Goal: Task Accomplishment & Management: Manage account settings

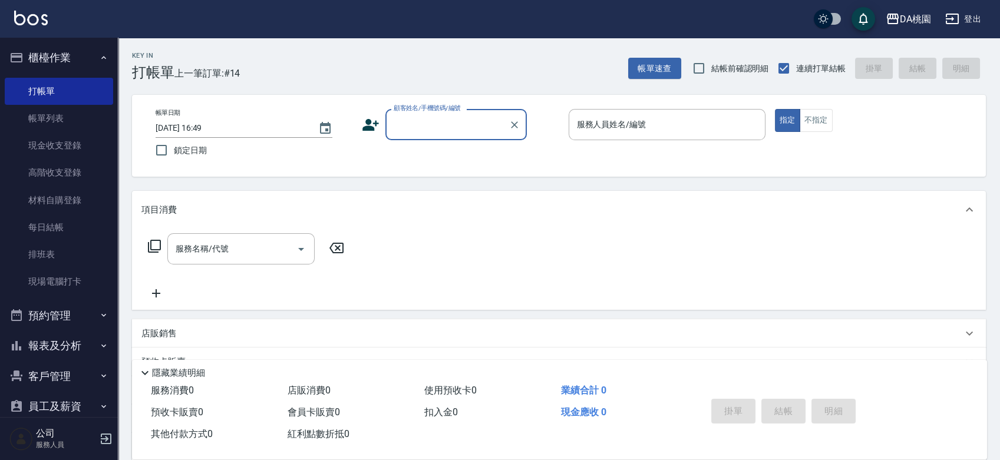
click at [542, 154] on div "帳單日期 [DATE] 16:49 鎖定日期 顧客姓名/手機號碼/編號 顧客姓名/手機號碼/編號 服務人員姓名/編號 服務人員姓名/編號 指定 不指定" at bounding box center [559, 136] width 826 height 54
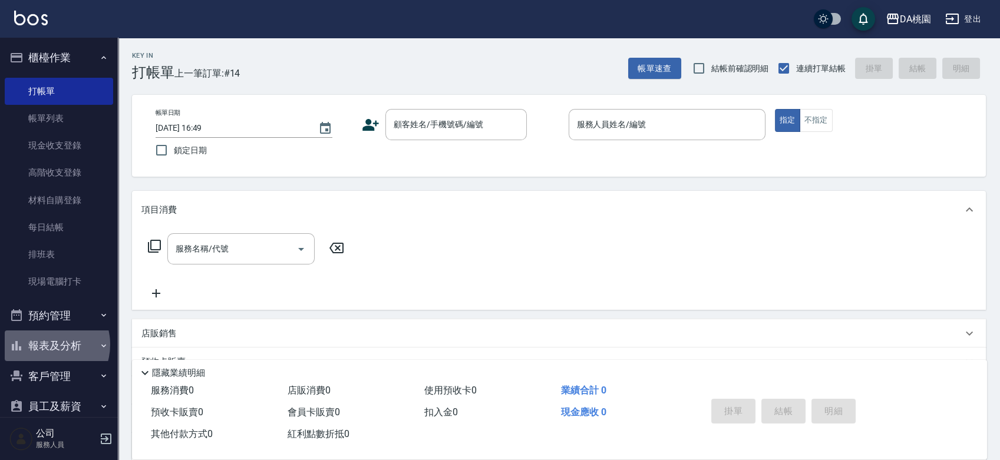
click at [46, 345] on button "報表及分析" at bounding box center [59, 346] width 108 height 31
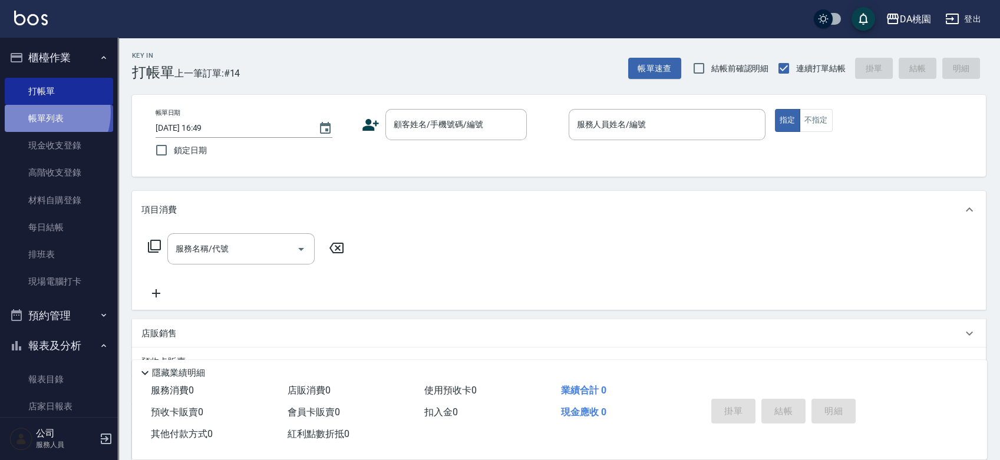
click at [42, 113] on link "帳單列表" at bounding box center [59, 118] width 108 height 27
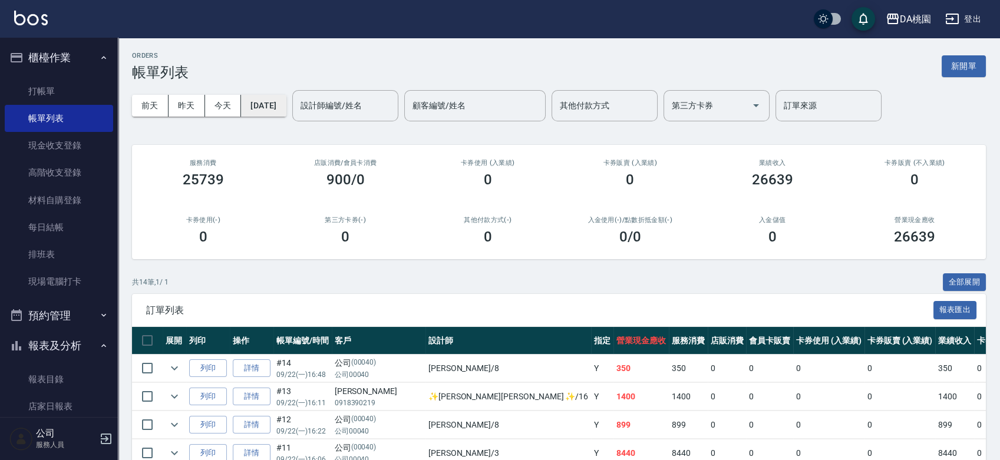
click at [262, 107] on button "[DATE]" at bounding box center [263, 106] width 45 height 22
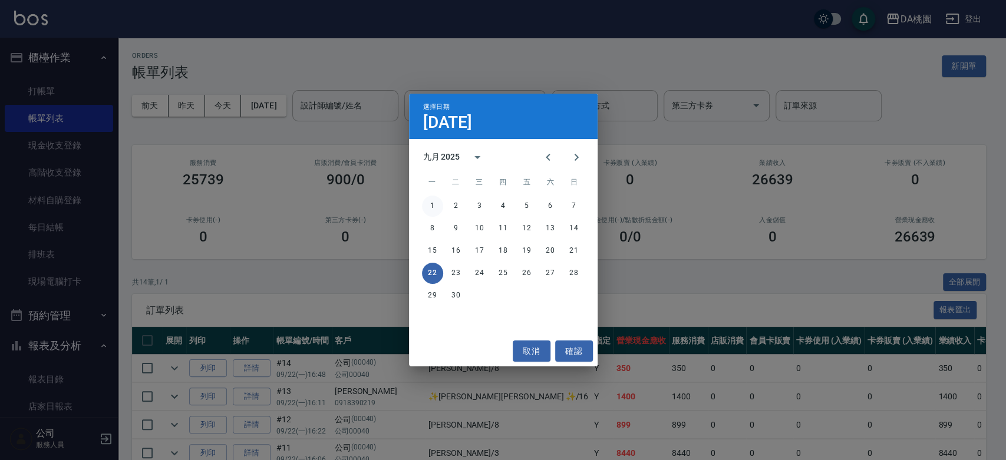
click at [434, 208] on button "1" at bounding box center [432, 206] width 21 height 21
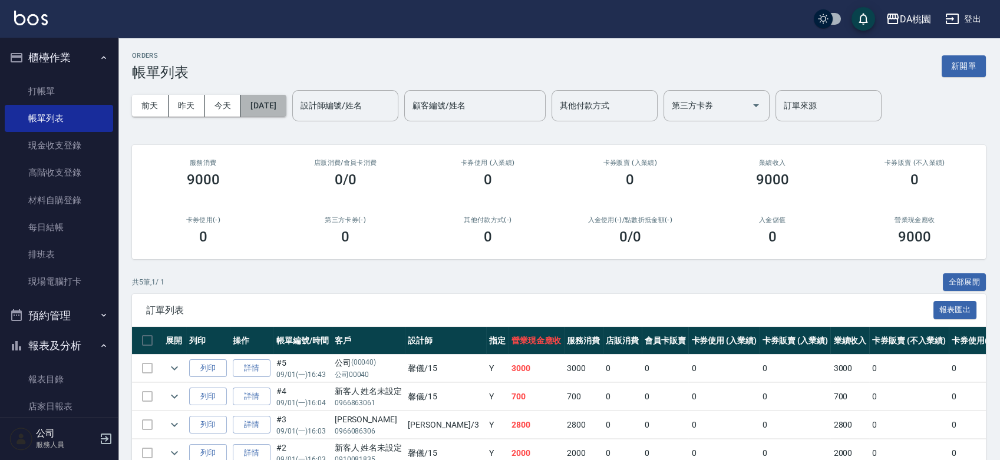
click at [285, 105] on button "2025/09/01" at bounding box center [263, 106] width 45 height 22
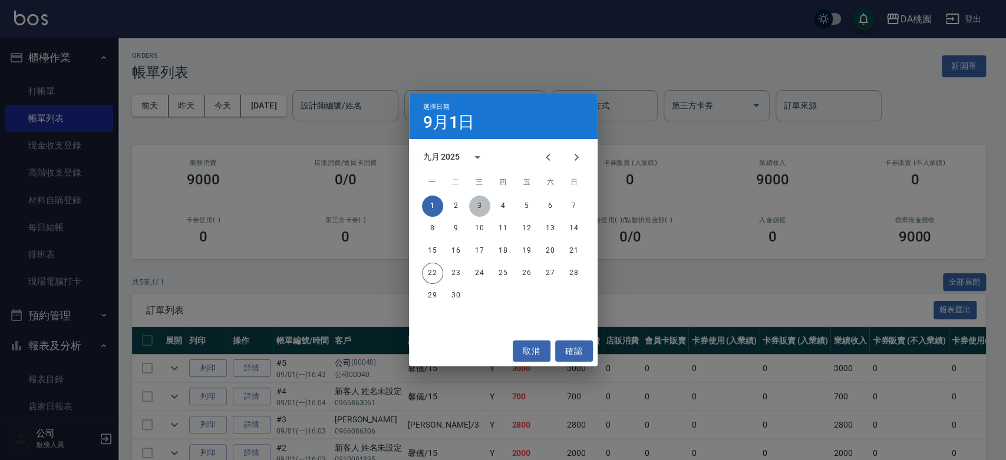
click at [479, 205] on button "3" at bounding box center [479, 206] width 21 height 21
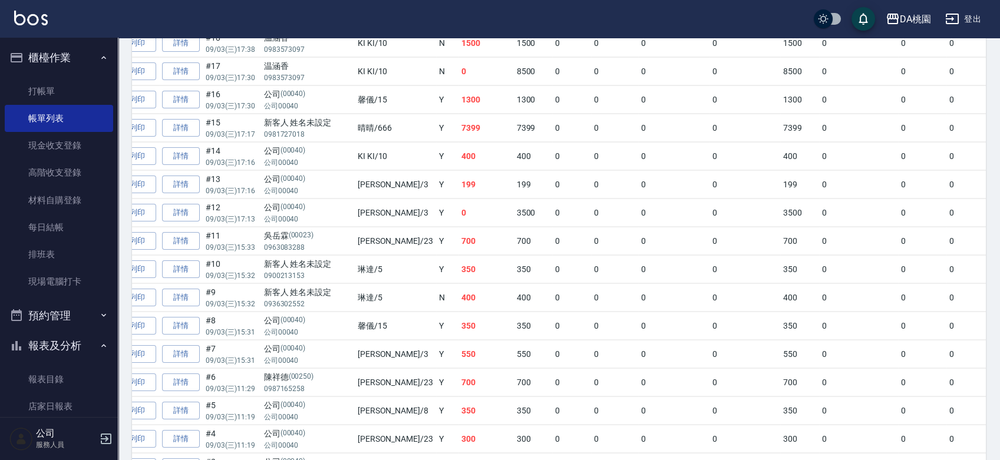
scroll to position [317, 0]
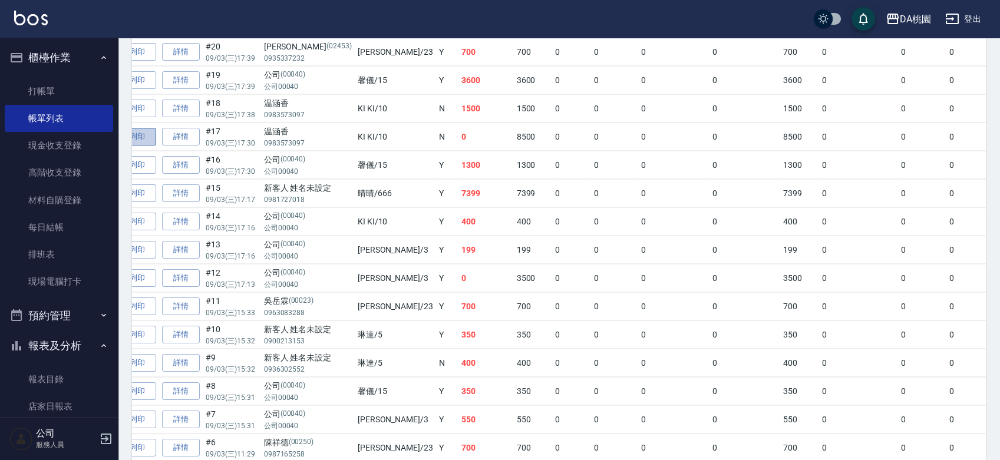
click at [151, 136] on button "列印" at bounding box center [137, 137] width 38 height 18
click at [193, 140] on link "詳情" at bounding box center [181, 137] width 38 height 18
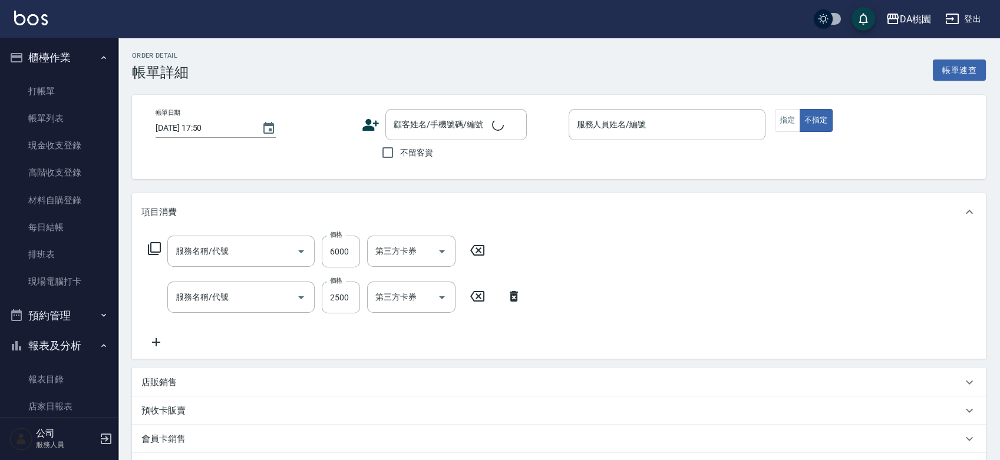
type input "2025/09/03 17:30"
type input "KI KI -10"
type input "0"
type input "染髮(互助)(401)"
type input "鱗脂質護髮(互助)(609)"
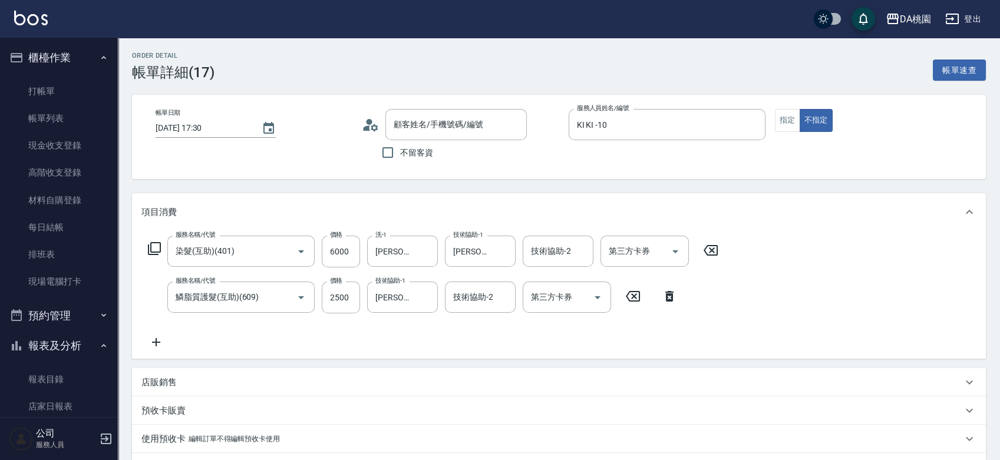
type input "温涵香/0983573097/null"
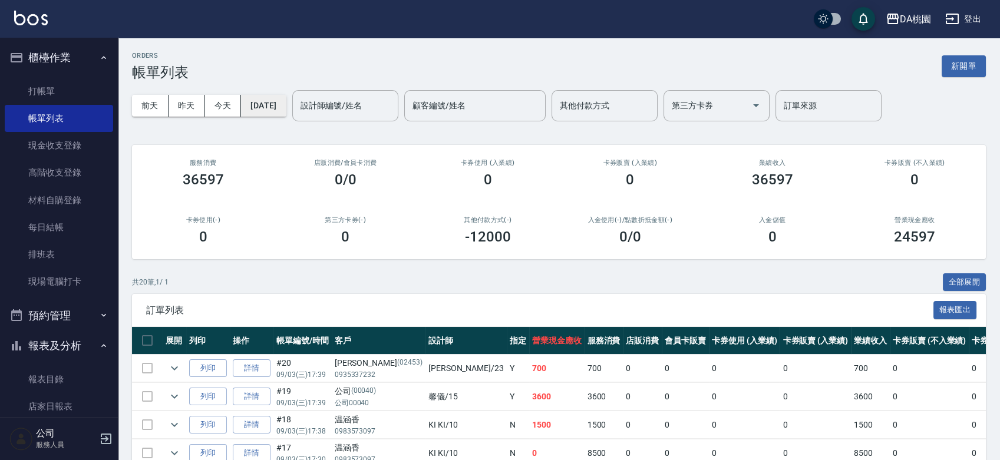
click at [286, 107] on button "2025/09/03" at bounding box center [263, 106] width 45 height 22
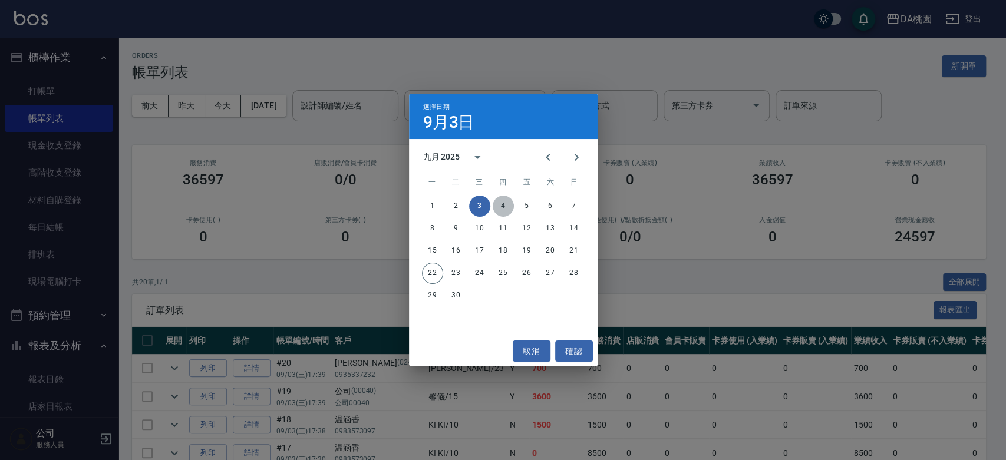
click at [497, 208] on button "4" at bounding box center [503, 206] width 21 height 21
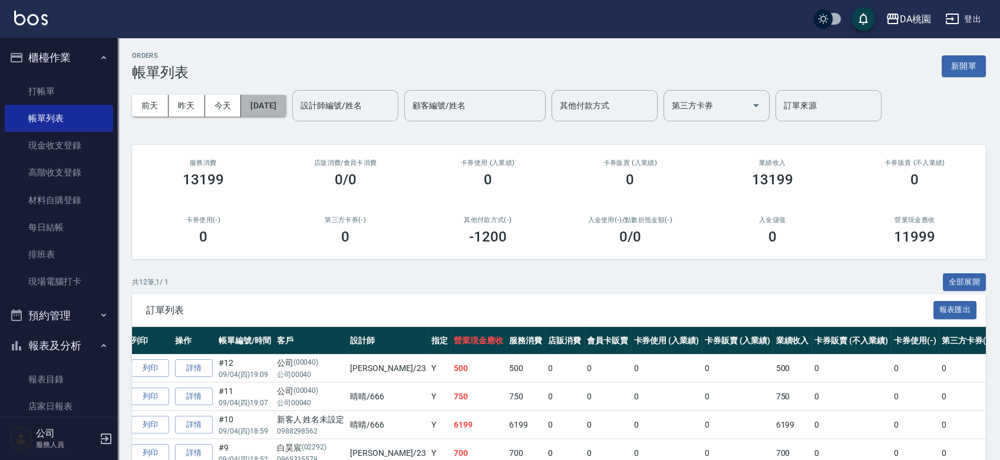
click at [286, 103] on button "2025/09/04" at bounding box center [263, 106] width 45 height 22
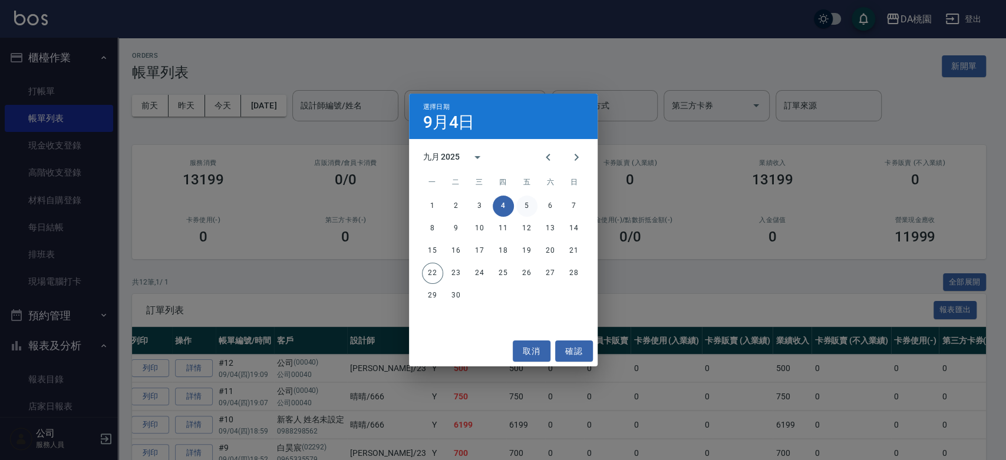
click at [524, 203] on button "5" at bounding box center [526, 206] width 21 height 21
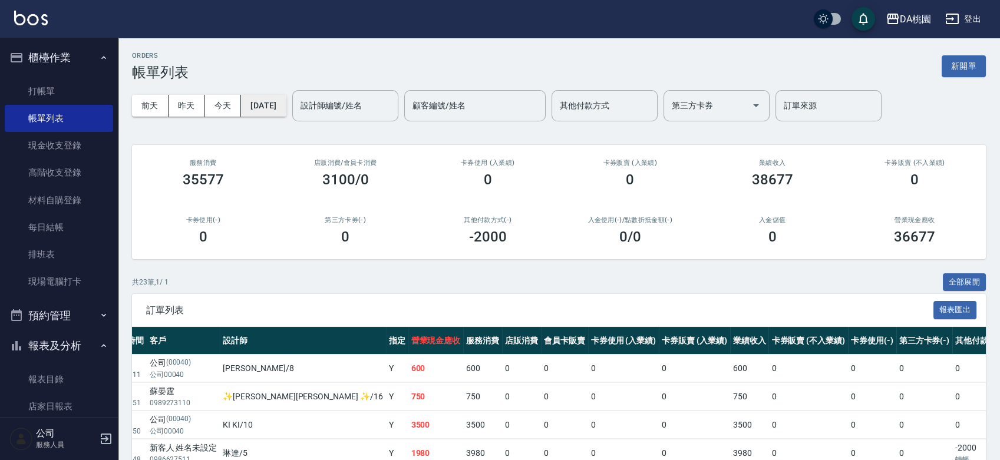
click at [286, 106] on button "2025/09/05" at bounding box center [263, 106] width 45 height 22
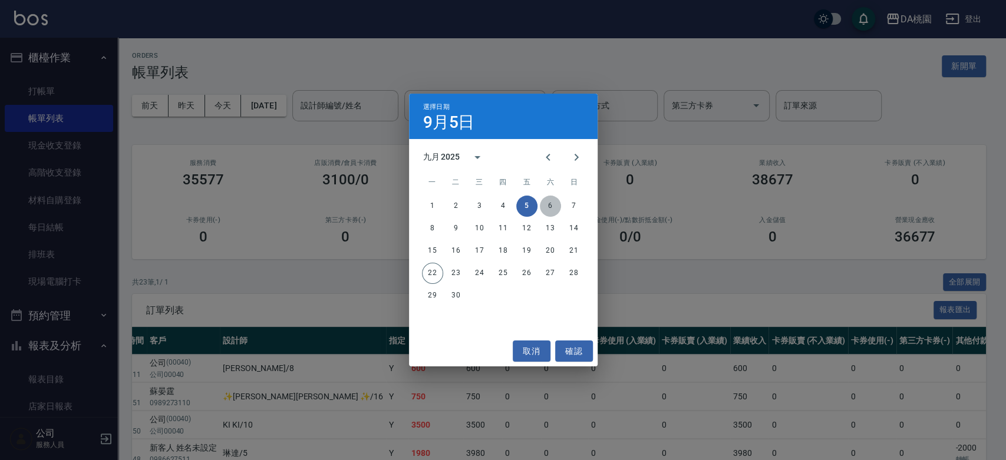
click at [551, 206] on button "6" at bounding box center [550, 206] width 21 height 21
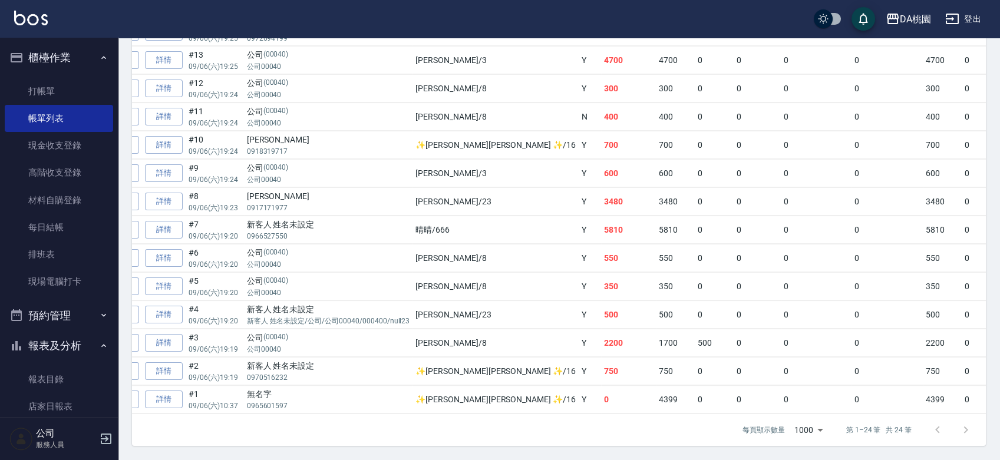
scroll to position [0, 91]
click at [692, 401] on td "0" at bounding box center [711, 400] width 39 height 28
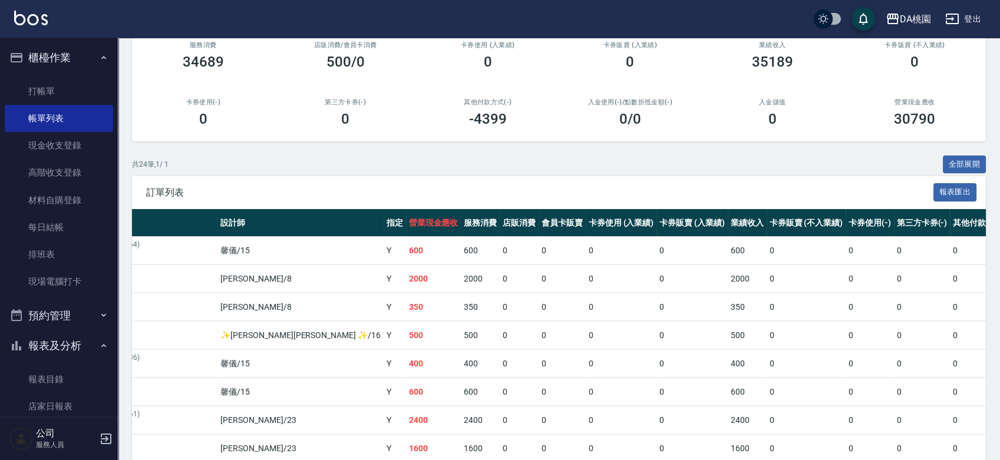
scroll to position [0, 0]
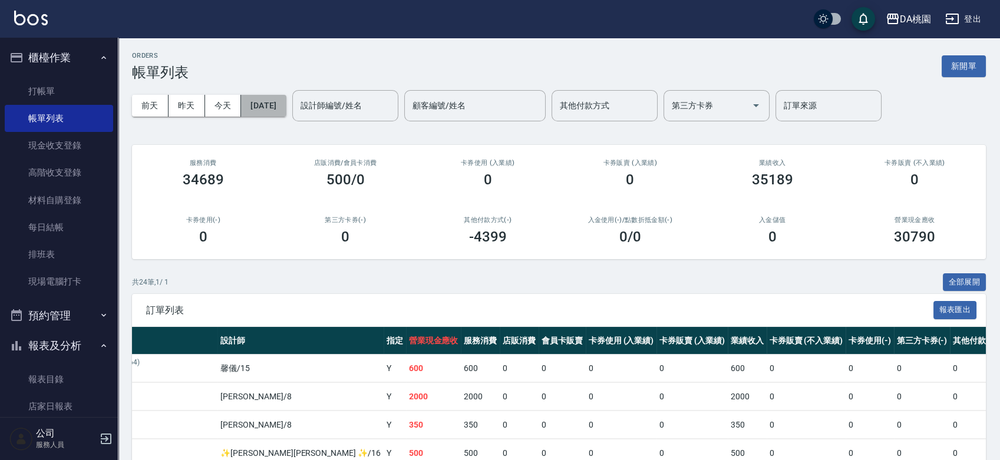
click at [286, 102] on button "2025/09/06" at bounding box center [263, 106] width 45 height 22
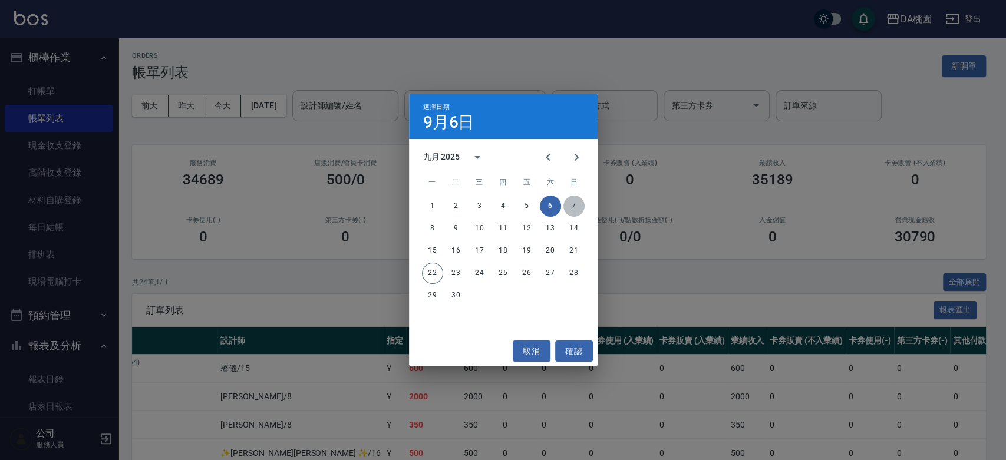
click at [573, 209] on button "7" at bounding box center [574, 206] width 21 height 21
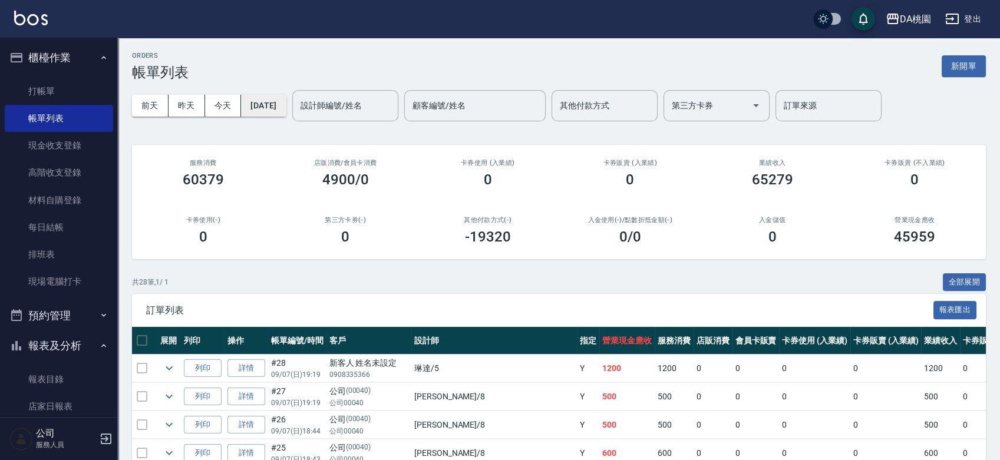
click at [284, 103] on button "2025/09/07" at bounding box center [263, 106] width 45 height 22
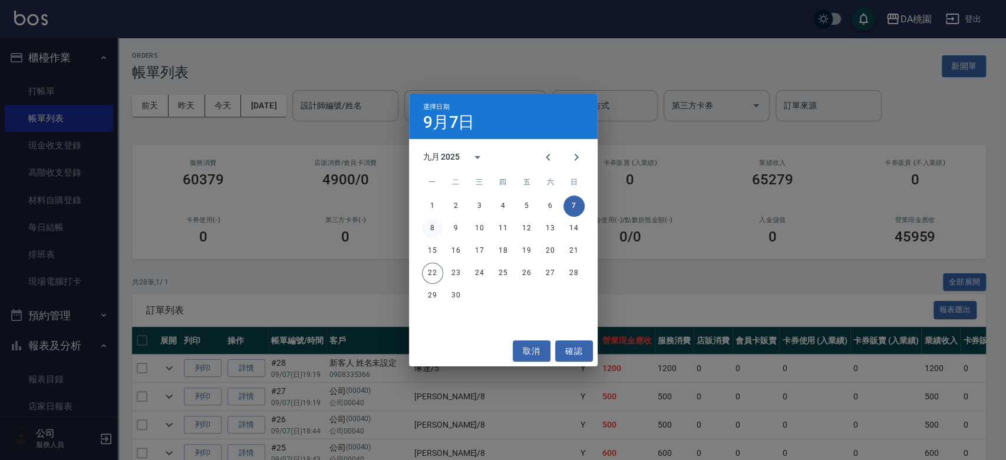
click at [430, 227] on button "8" at bounding box center [432, 228] width 21 height 21
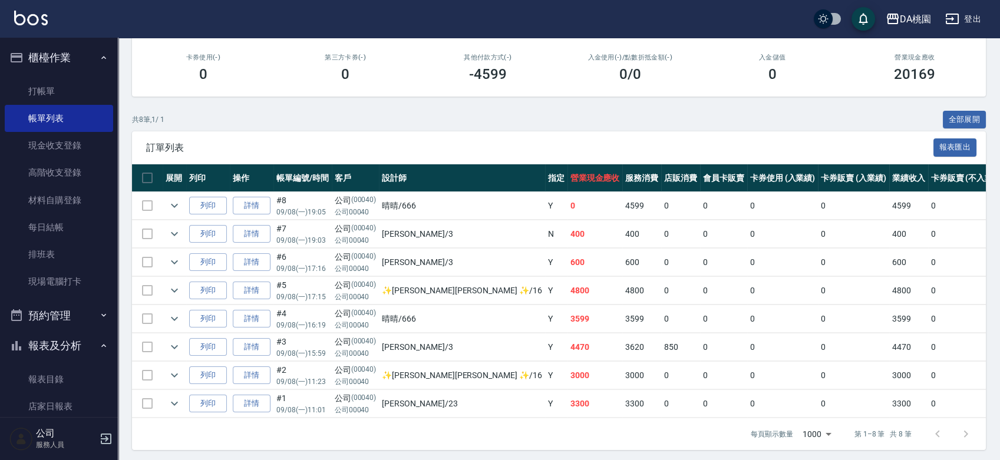
scroll to position [175, 0]
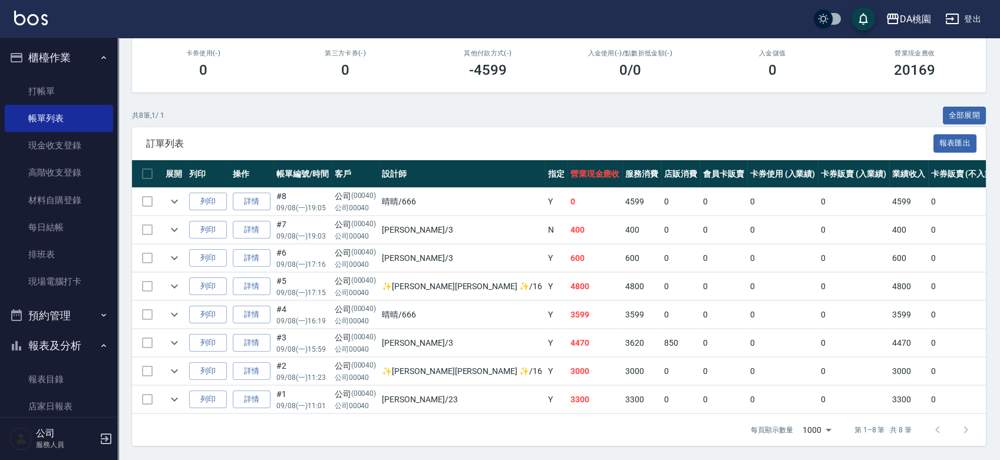
drag, startPoint x: 439, startPoint y: 403, endPoint x: 462, endPoint y: 406, distance: 23.2
click at [462, 406] on div "展開 列印 操作 帳單編號/時間 客戶 設計師 指定 營業現金應收 服務消費 店販消費 會員卡販賣 卡券使用 (入業績) 卡券販賣 (入業績) 業績收入 卡券…" at bounding box center [559, 287] width 854 height 254
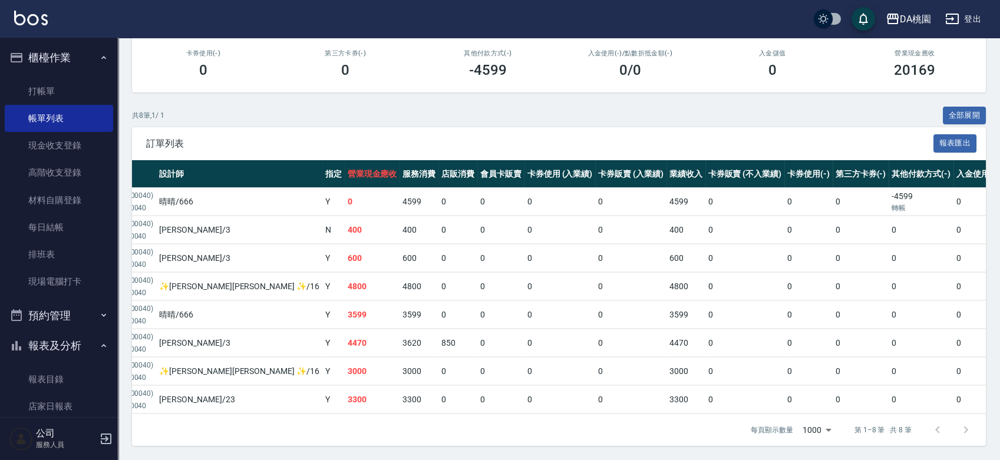
scroll to position [0, 0]
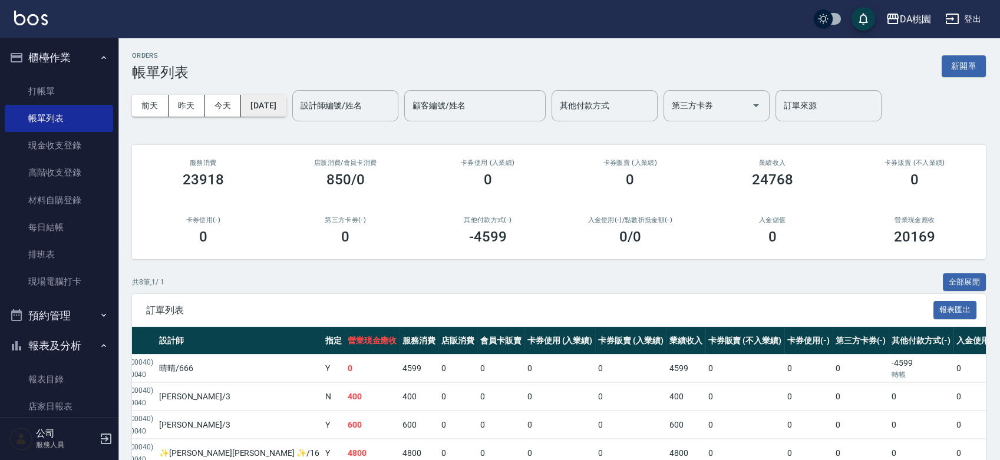
click at [281, 103] on button "2025/09/08" at bounding box center [263, 106] width 45 height 22
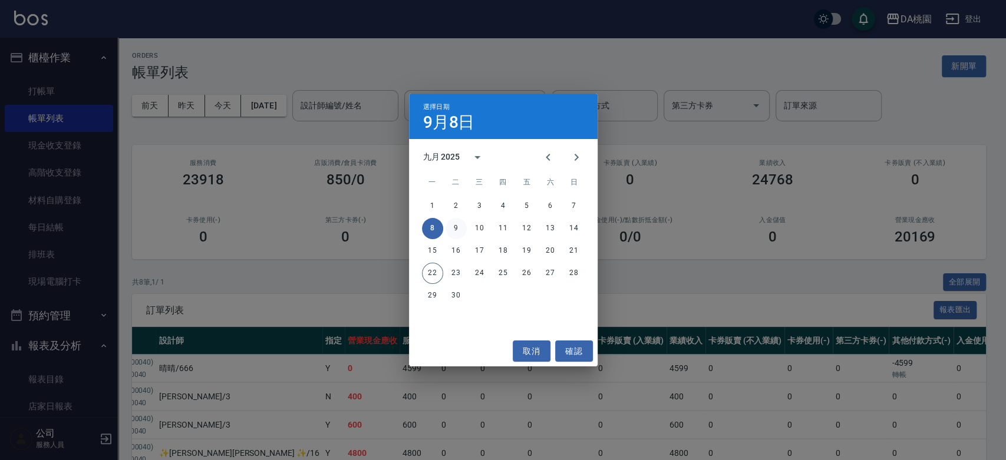
click at [458, 227] on button "9" at bounding box center [456, 228] width 21 height 21
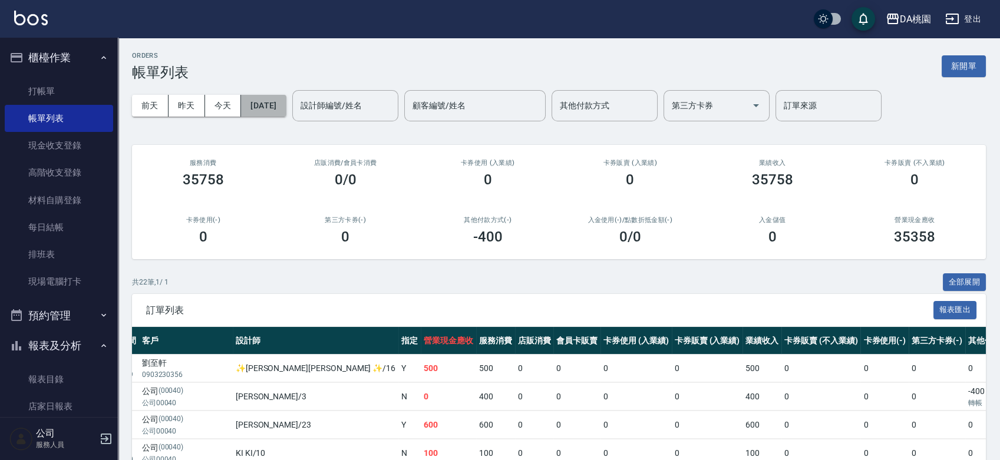
click at [286, 96] on button "2025/09/09" at bounding box center [263, 106] width 45 height 22
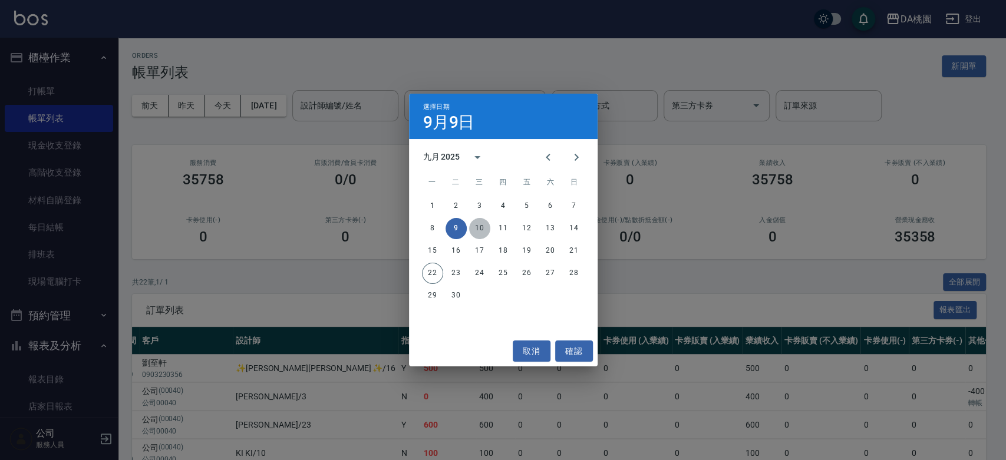
click at [479, 235] on button "10" at bounding box center [479, 228] width 21 height 21
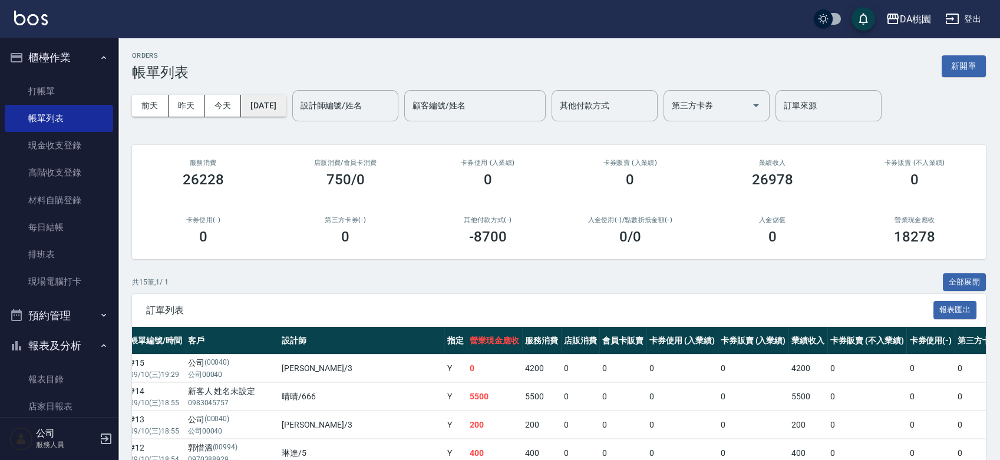
click at [286, 107] on button "2025/09/10" at bounding box center [263, 106] width 45 height 22
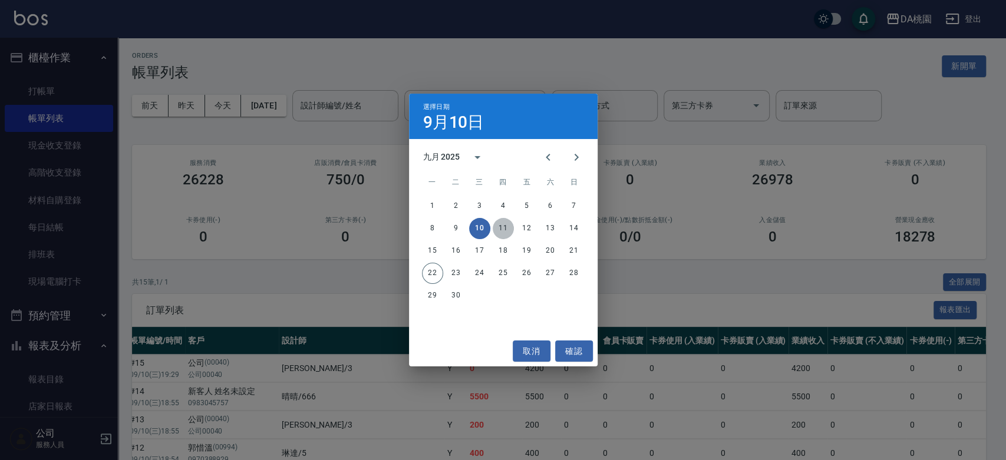
click at [506, 230] on button "11" at bounding box center [503, 228] width 21 height 21
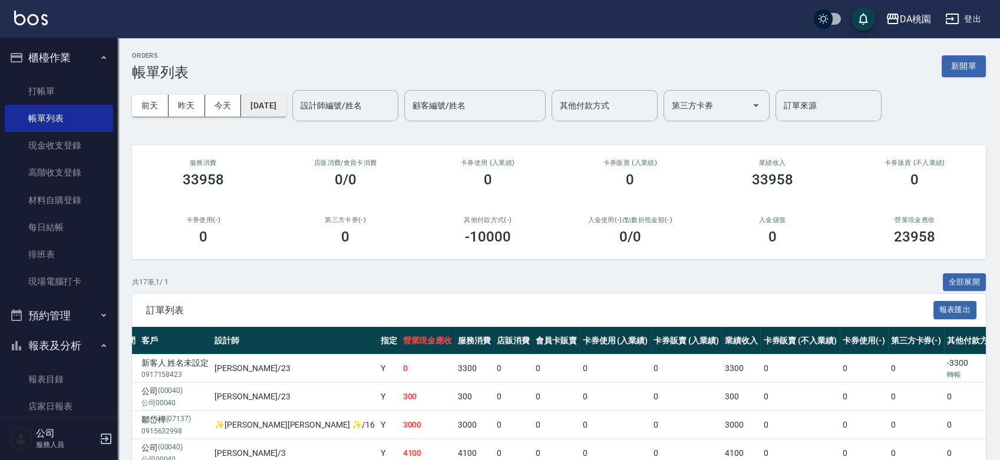
click at [286, 105] on button "2025/09/11" at bounding box center [263, 106] width 45 height 22
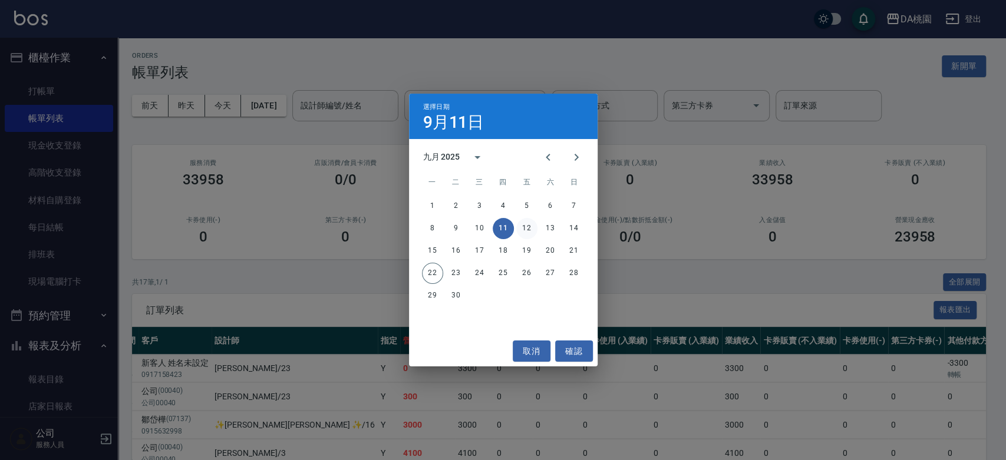
click at [521, 229] on button "12" at bounding box center [526, 228] width 21 height 21
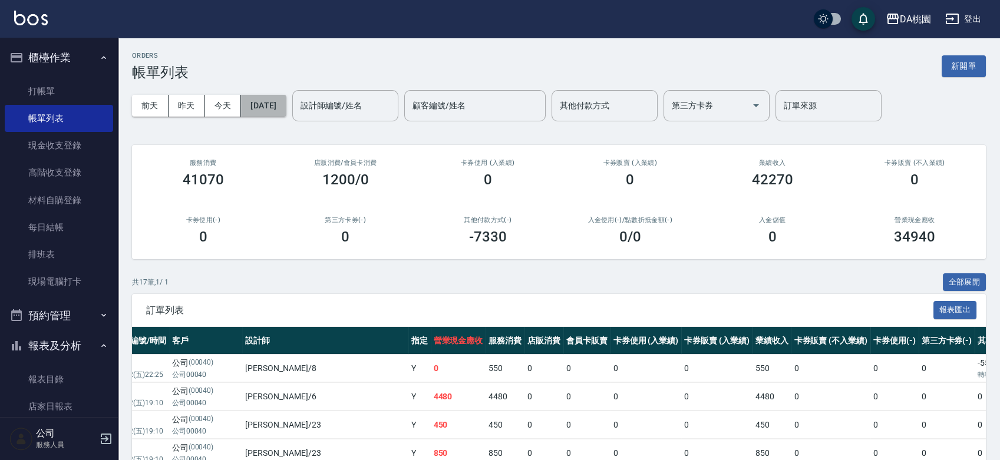
click at [268, 96] on button "2025/09/12" at bounding box center [263, 106] width 45 height 22
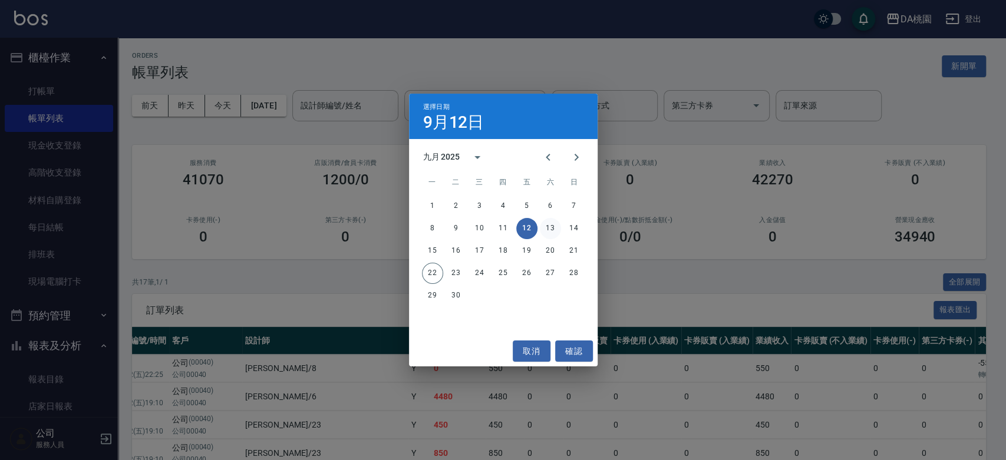
click at [548, 226] on button "13" at bounding box center [550, 228] width 21 height 21
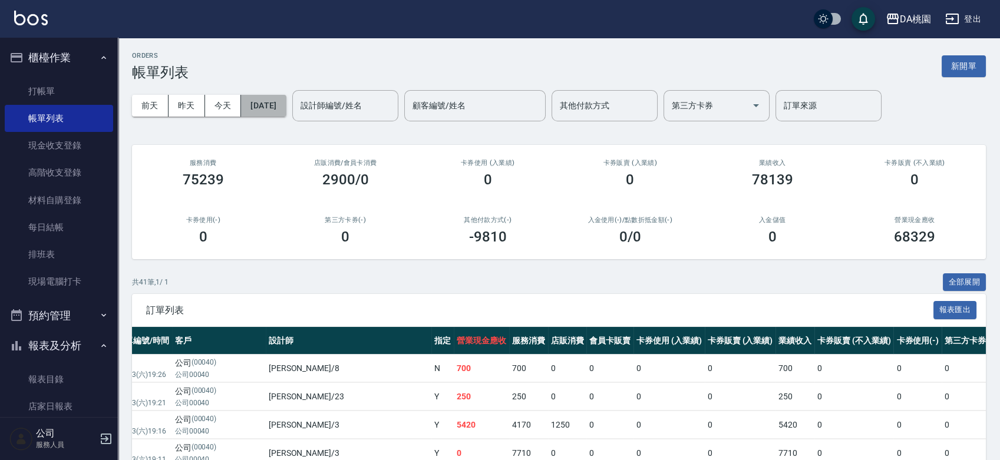
click at [282, 102] on button "2025/09/13" at bounding box center [263, 106] width 45 height 22
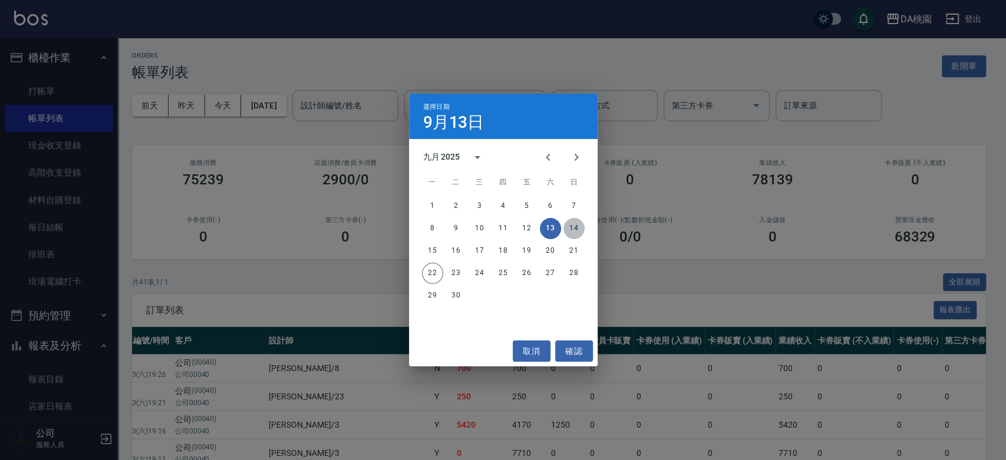
click at [583, 226] on button "14" at bounding box center [574, 228] width 21 height 21
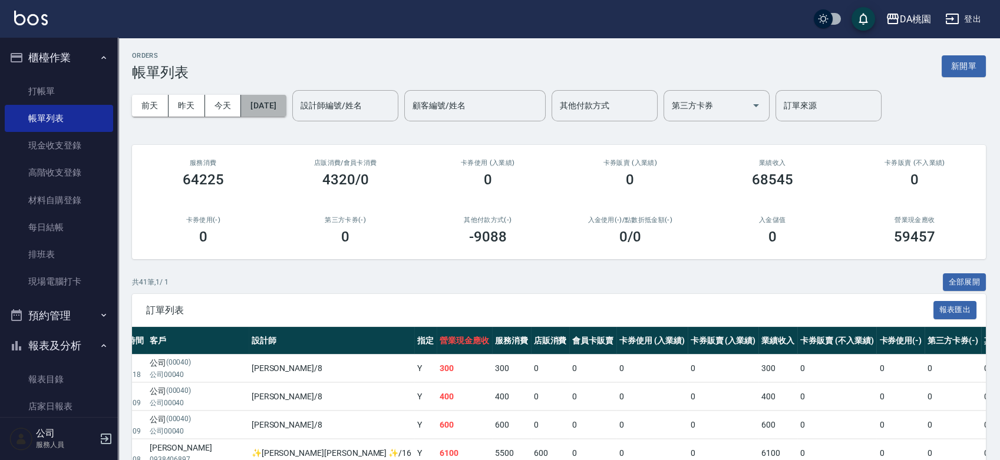
click at [286, 101] on button "2025/09/14" at bounding box center [263, 106] width 45 height 22
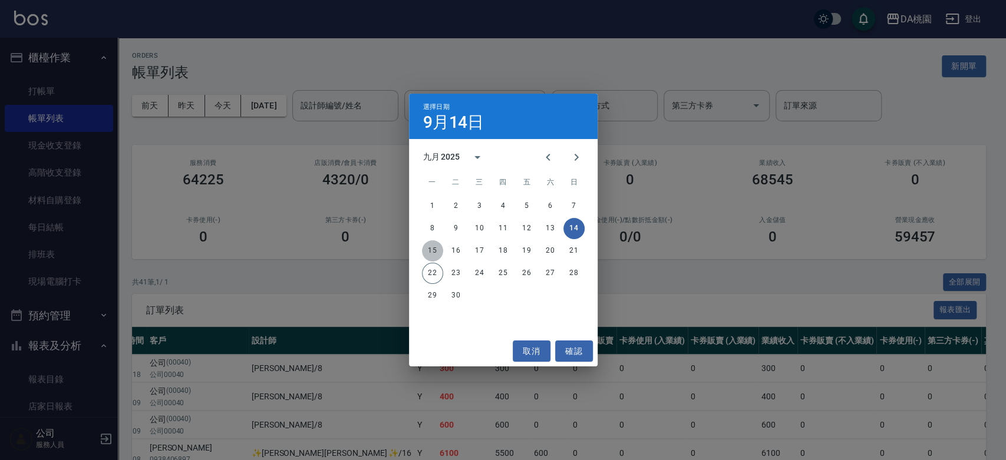
click at [430, 249] on button "15" at bounding box center [432, 251] width 21 height 21
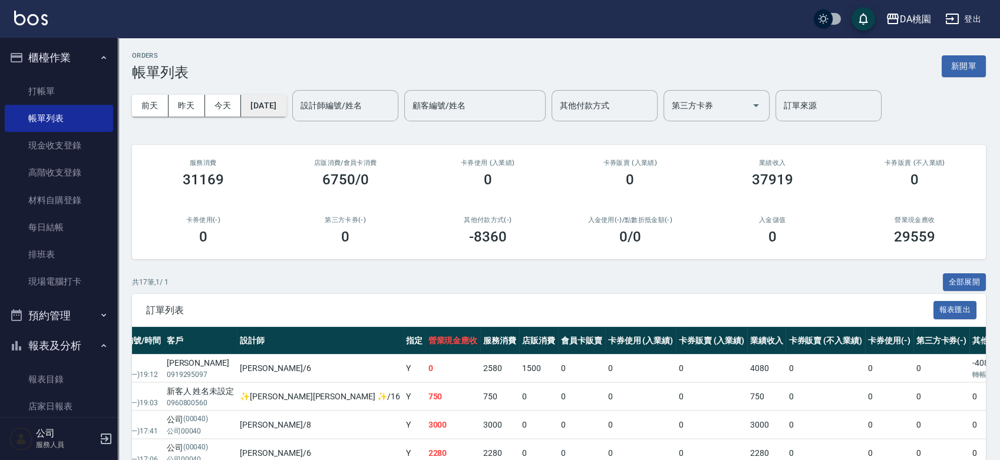
click at [286, 104] on button "2025/09/15" at bounding box center [263, 106] width 45 height 22
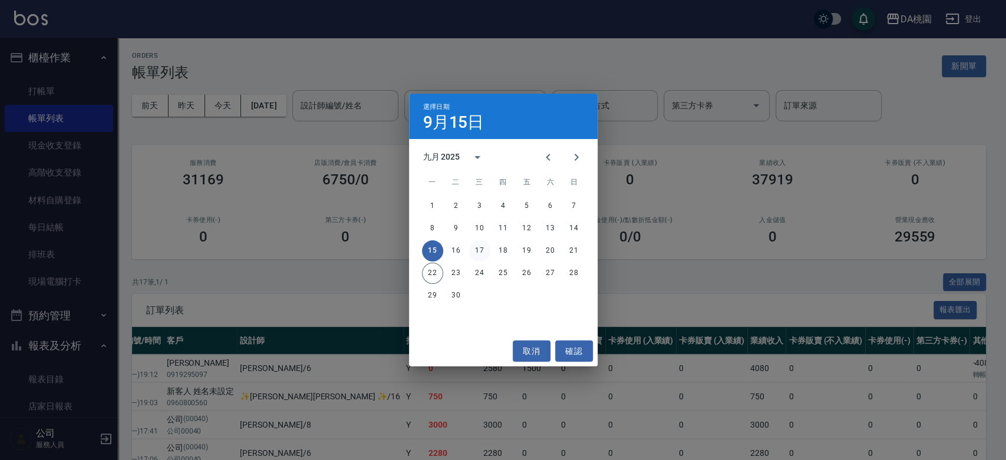
click at [477, 253] on button "17" at bounding box center [479, 251] width 21 height 21
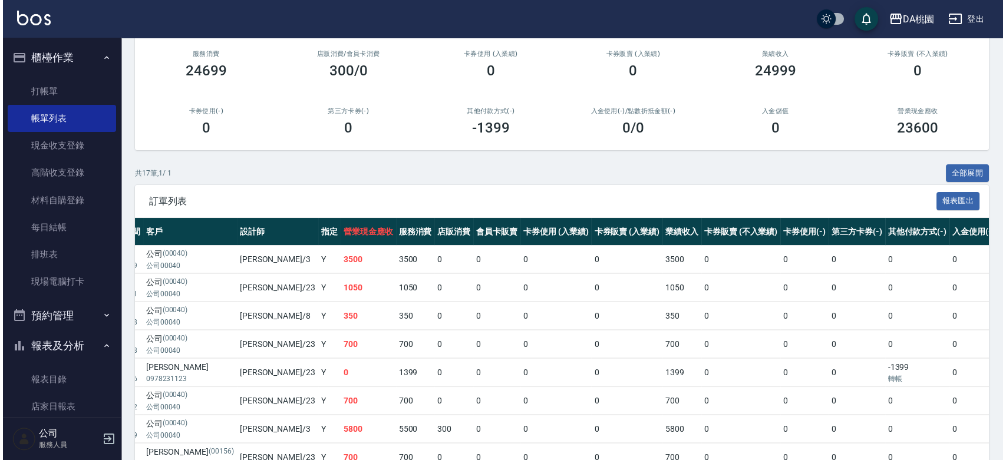
scroll to position [36, 0]
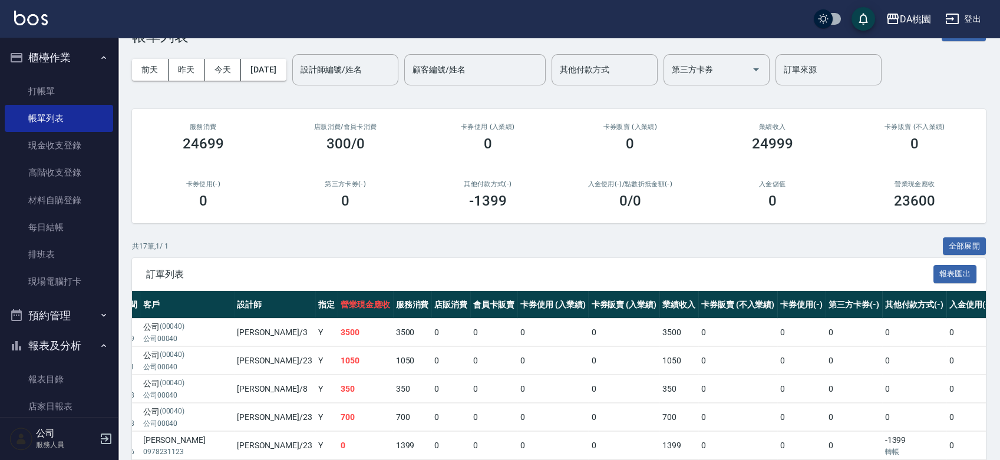
click at [287, 57] on div "前天 昨天 今天 2025/09/17 設計師編號/姓名 設計師編號/姓名 顧客編號/姓名 顧客編號/姓名 其他付款方式 其他付款方式 第三方卡券 第三方卡券…" at bounding box center [559, 70] width 854 height 50
click at [286, 75] on button "2025/09/17" at bounding box center [263, 70] width 45 height 22
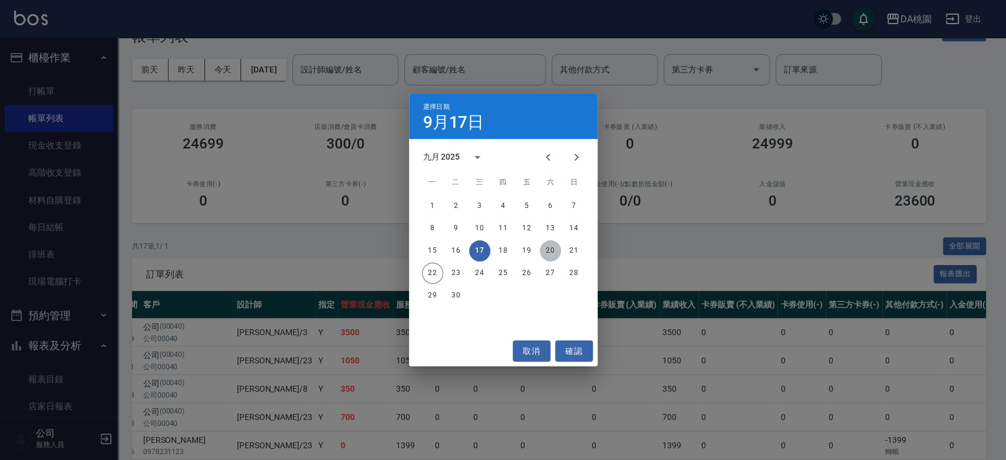
click at [555, 254] on button "20" at bounding box center [550, 251] width 21 height 21
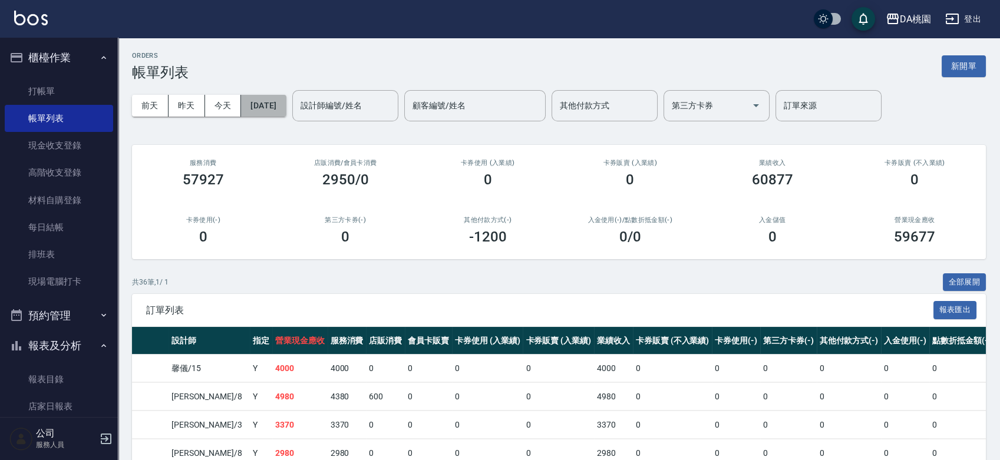
click at [286, 99] on button "2025/09/20" at bounding box center [263, 106] width 45 height 22
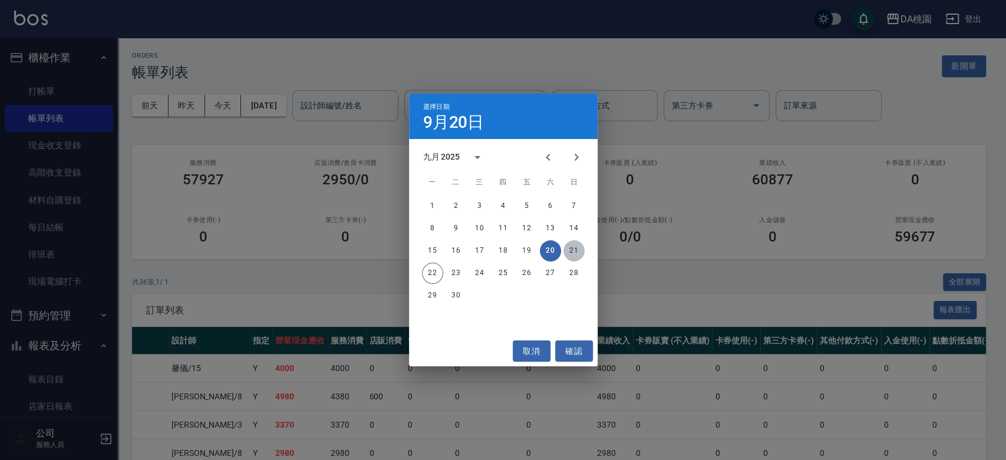
click at [573, 250] on button "21" at bounding box center [574, 251] width 21 height 21
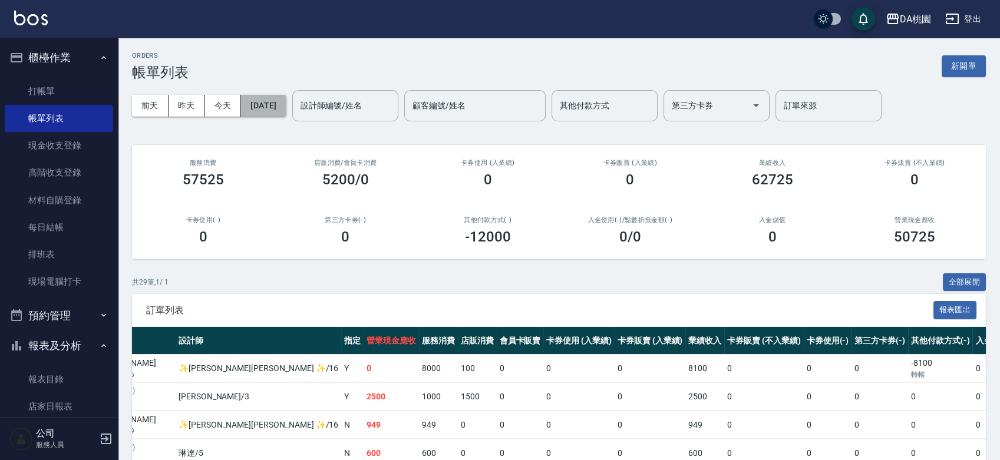
click at [286, 103] on button "2025/09/21" at bounding box center [263, 106] width 45 height 22
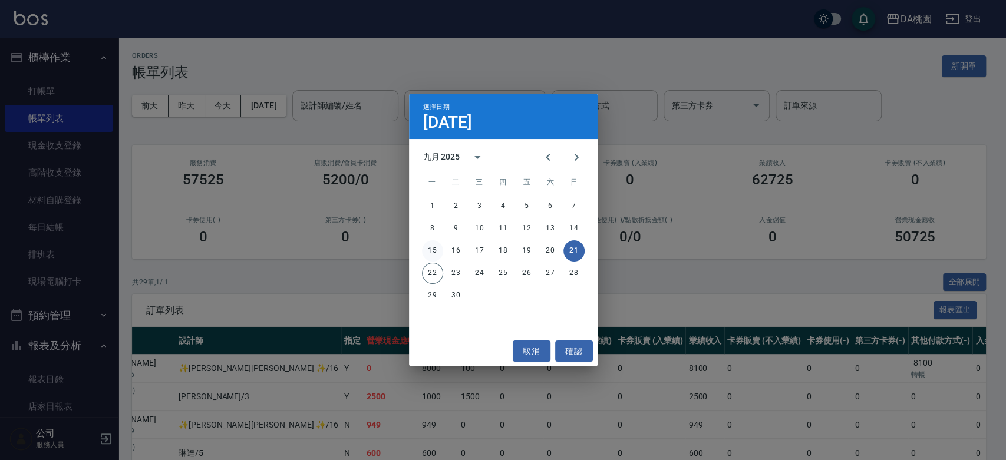
click at [434, 251] on button "15" at bounding box center [432, 251] width 21 height 21
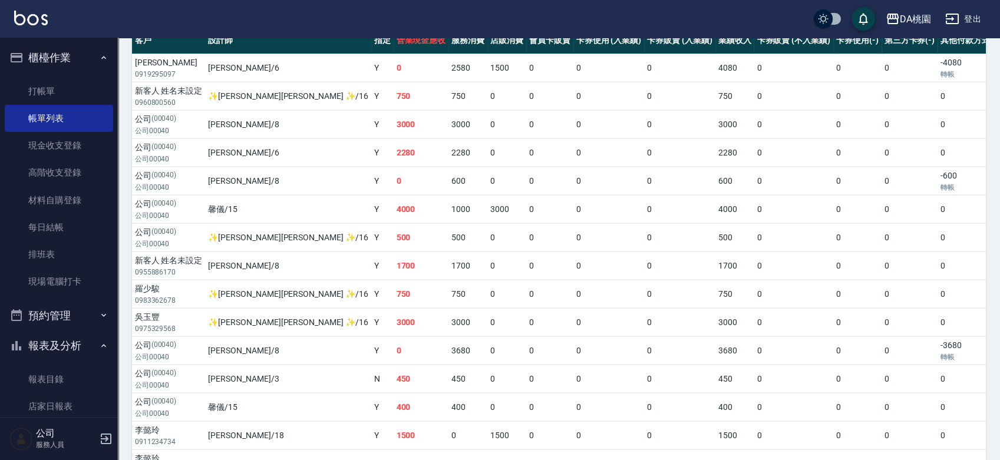
scroll to position [298, 0]
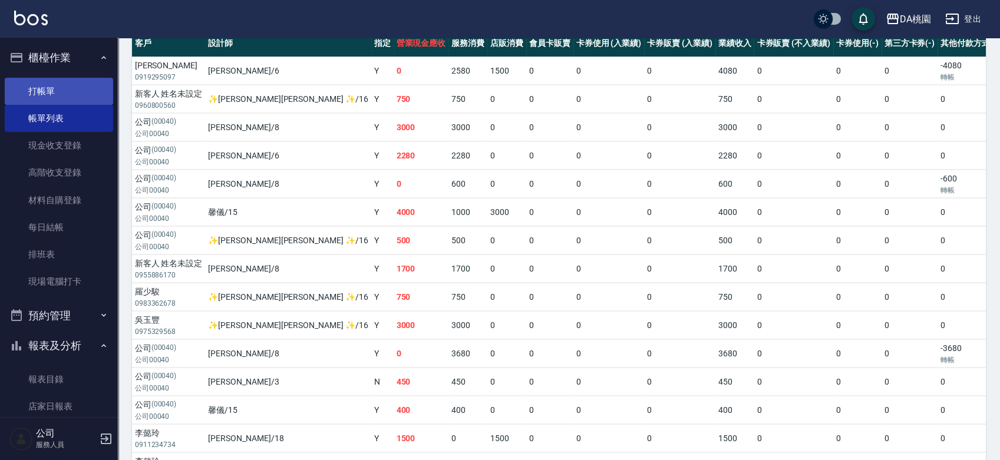
click at [64, 90] on link "打帳單" at bounding box center [59, 91] width 108 height 27
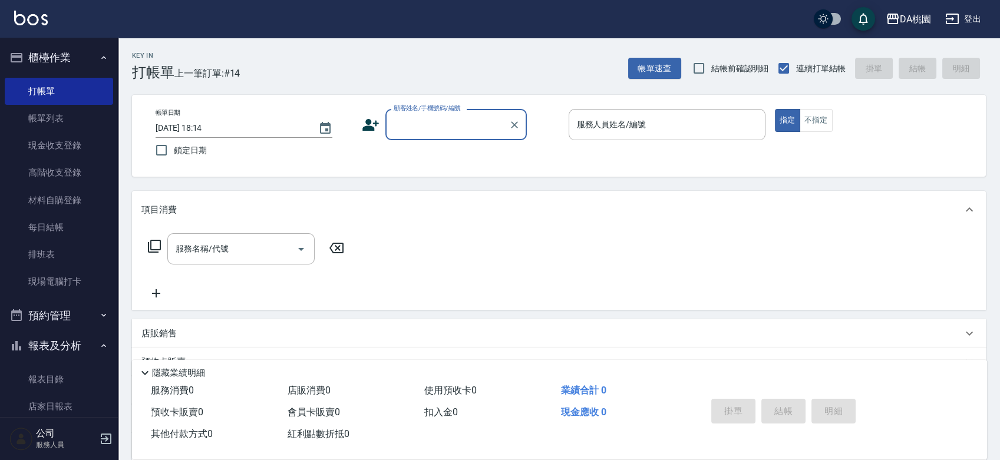
click at [459, 121] on input "顧客姓名/手機號碼/編號" at bounding box center [447, 124] width 113 height 21
type input "柳惠方/0926337325/null"
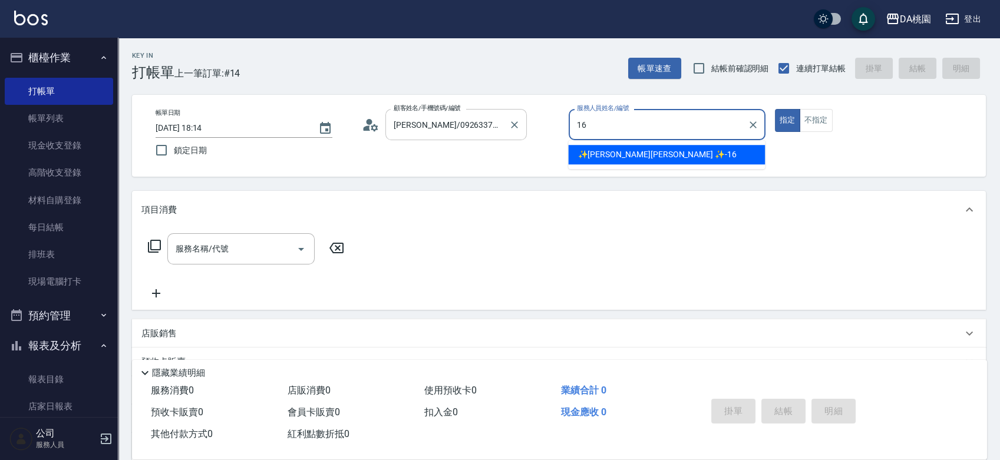
type input "✨GARY蓋瑞 ✨-16"
type button "true"
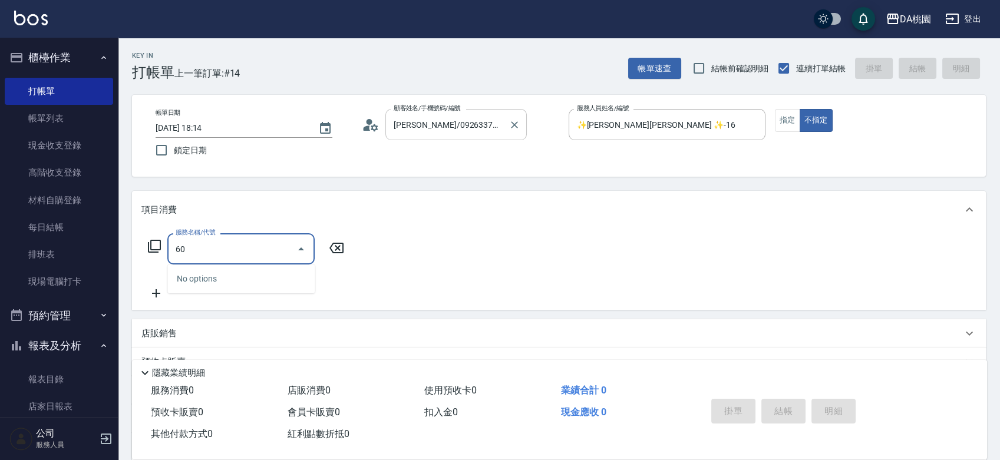
type input "607"
type input "100"
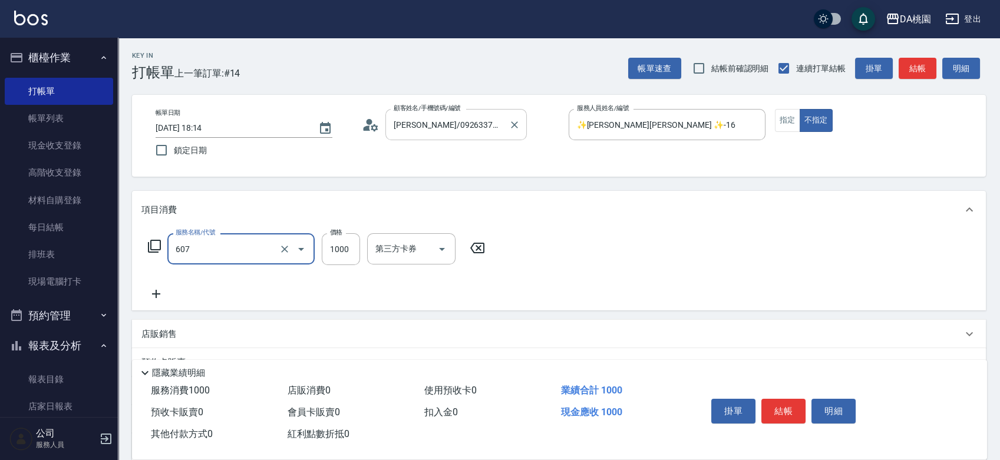
type input "小麥護髮(互助)(607)"
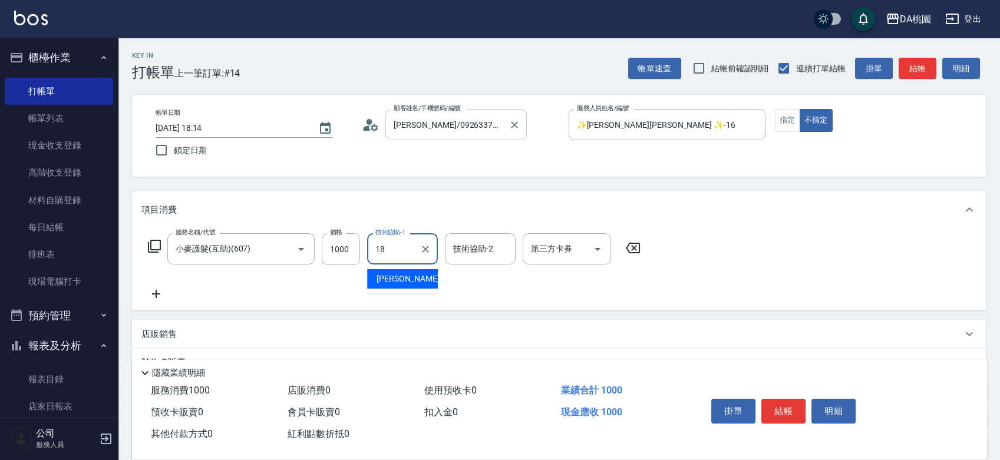
type input "小妤-18"
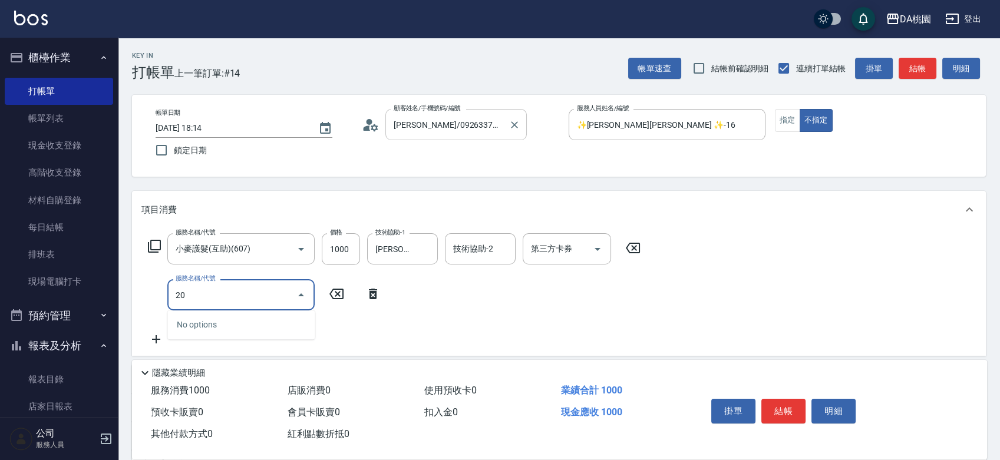
type input "201"
type input "250"
type input "離子燙-互助(201)"
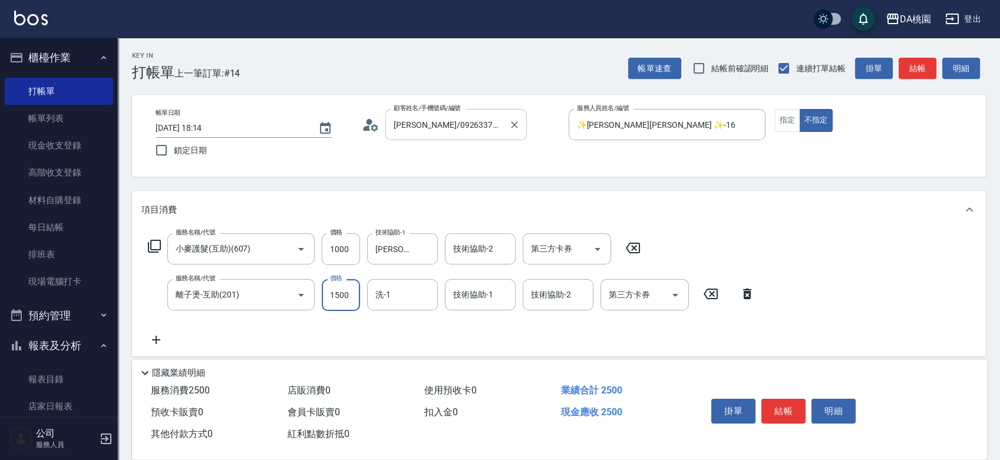
type input "2"
type input "100"
type input "200"
type input "120"
type input "2000"
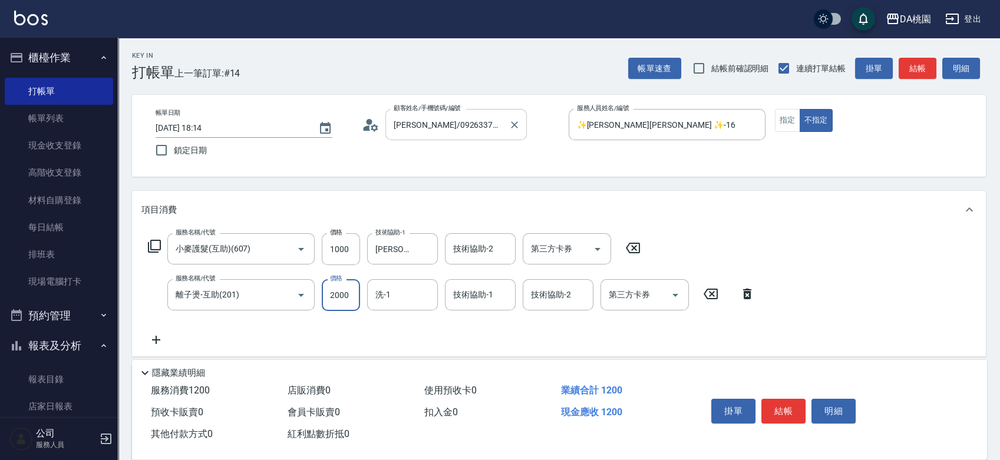
type input "300"
type input "2000"
type input "小妤-18"
click at [782, 400] on button "結帳" at bounding box center [784, 411] width 44 height 25
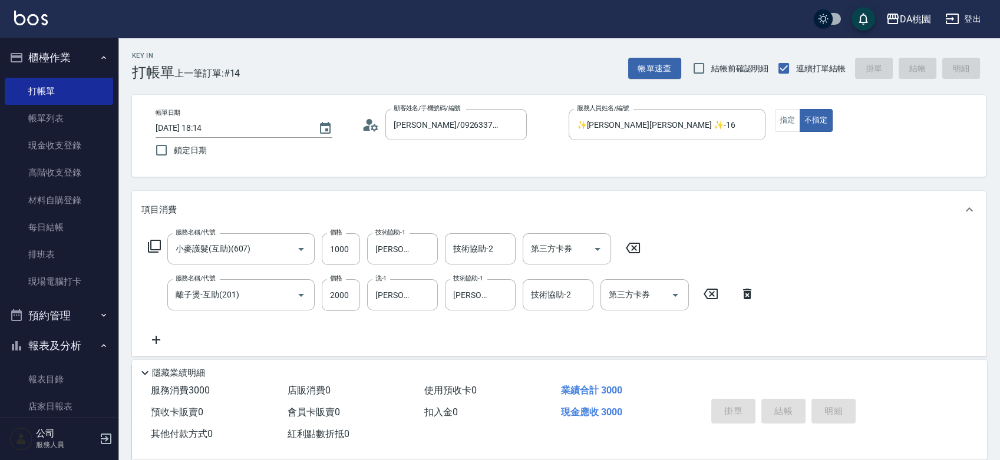
type input "2025/09/22 18:31"
type input "0"
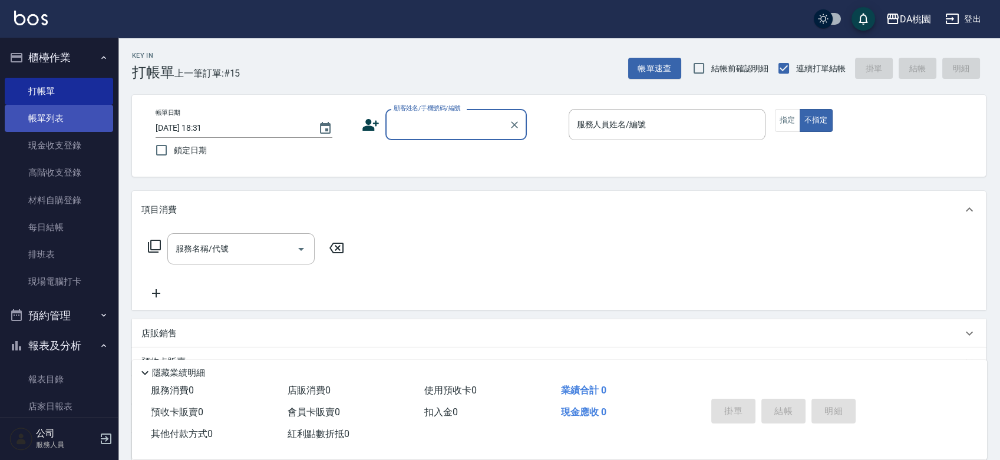
click at [52, 113] on link "帳單列表" at bounding box center [59, 118] width 108 height 27
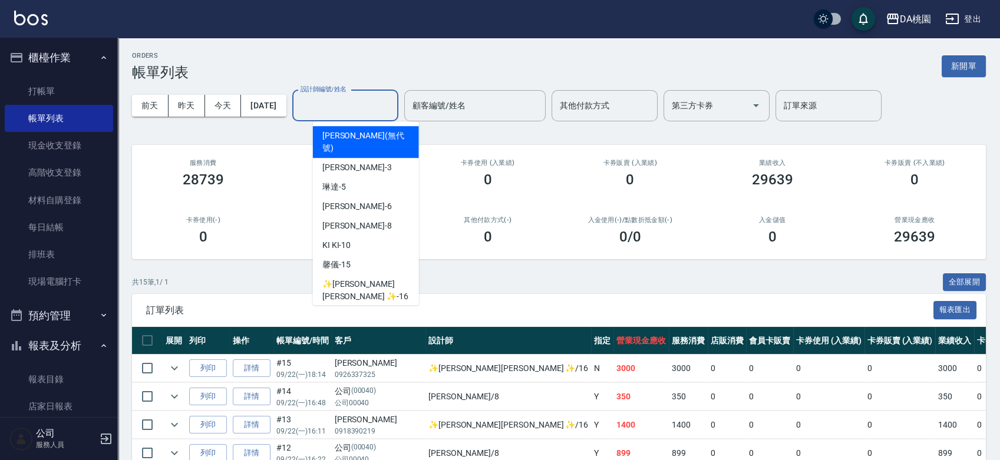
click at [379, 112] on input "設計師編號/姓名" at bounding box center [346, 106] width 96 height 21
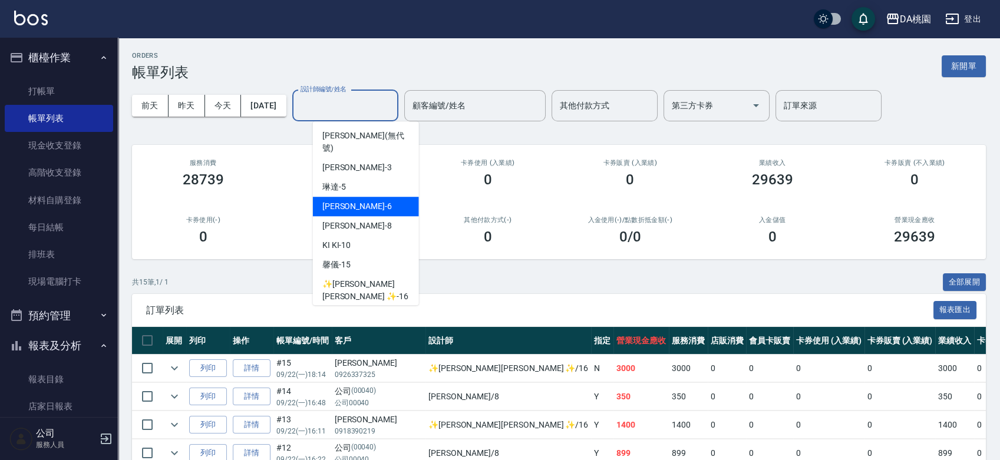
click at [340, 200] on span "貝菈 -6" at bounding box center [357, 206] width 70 height 12
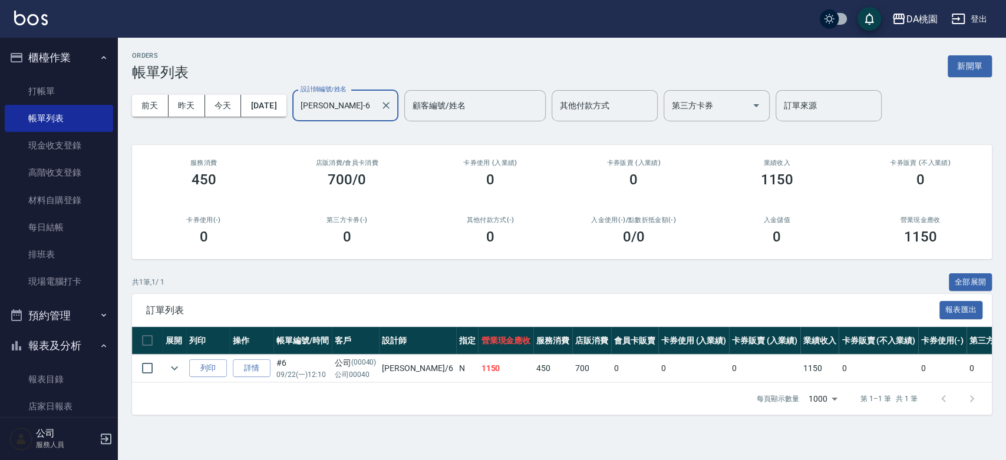
click at [366, 111] on input "貝菈-6" at bounding box center [337, 106] width 78 height 21
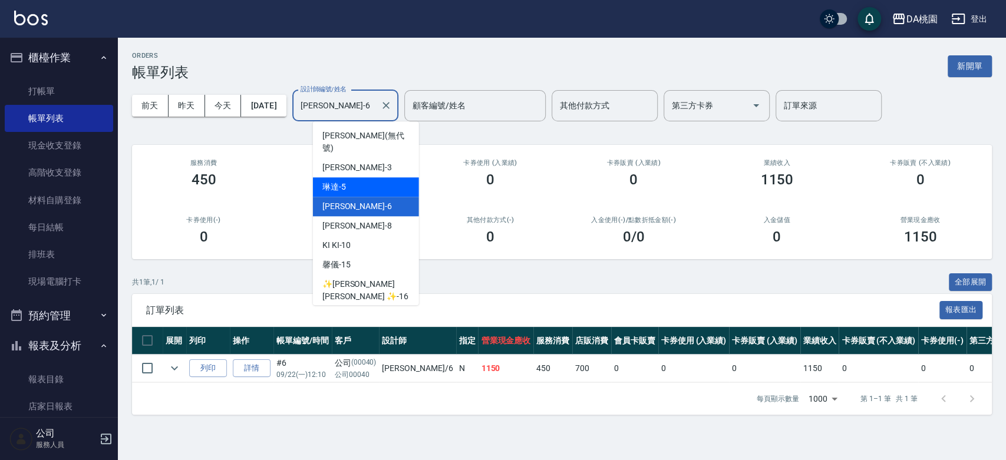
click at [358, 183] on div "琳達 -5" at bounding box center [366, 186] width 106 height 19
type input "琳達-5"
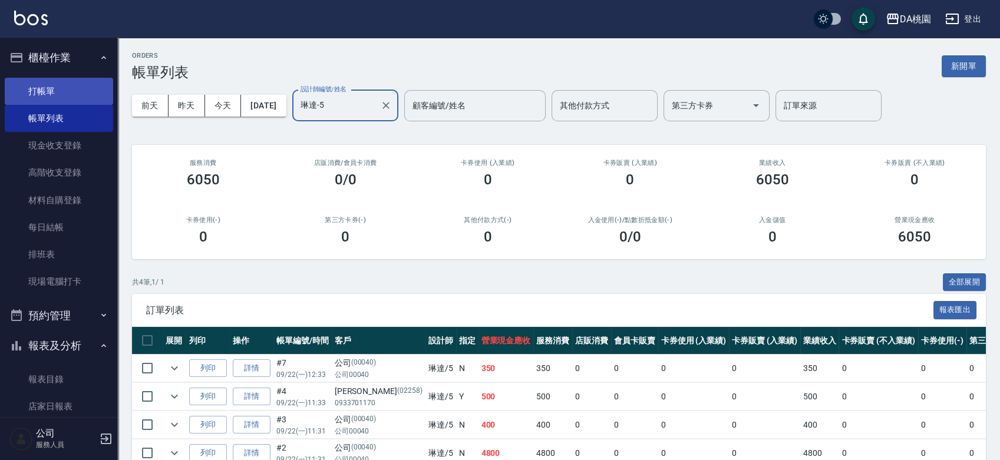
click at [61, 83] on link "打帳單" at bounding box center [59, 91] width 108 height 27
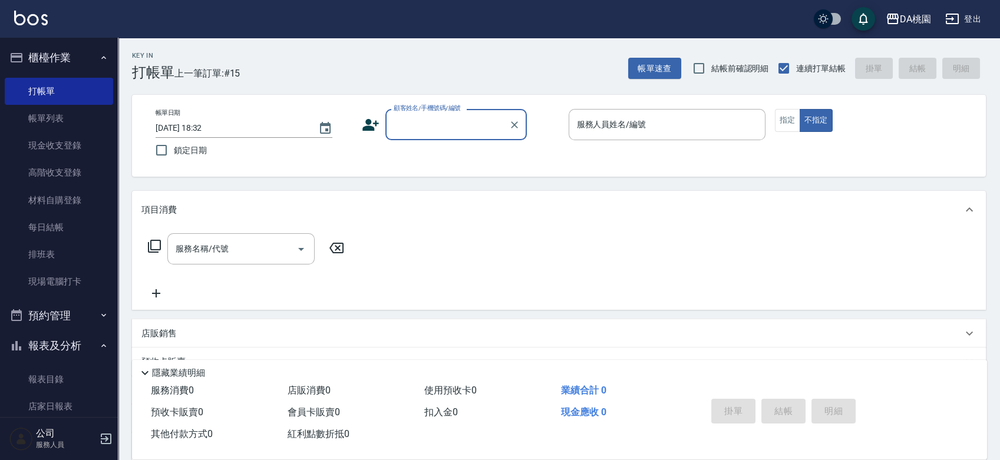
click at [557, 151] on div "帳單日期 2025/09/22 18:32 鎖定日期 顧客姓名/手機號碼/編號 顧客姓名/手機號碼/編號 服務人員姓名/編號 服務人員姓名/編號 指定 不指定" at bounding box center [559, 136] width 826 height 54
click at [400, 121] on input "顧客姓名/手機號碼/編號" at bounding box center [447, 124] width 113 height 21
type input "公司/公司00040/00040"
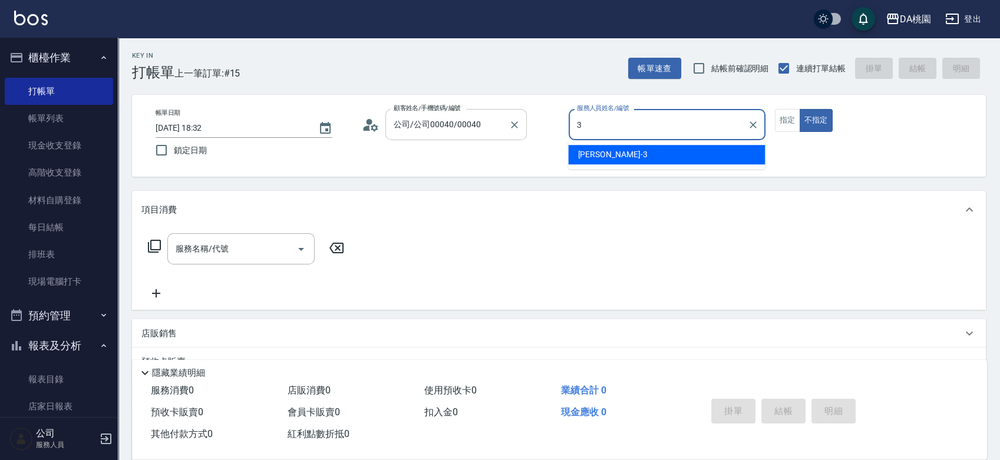
type input "愛莉絲-3"
type button "false"
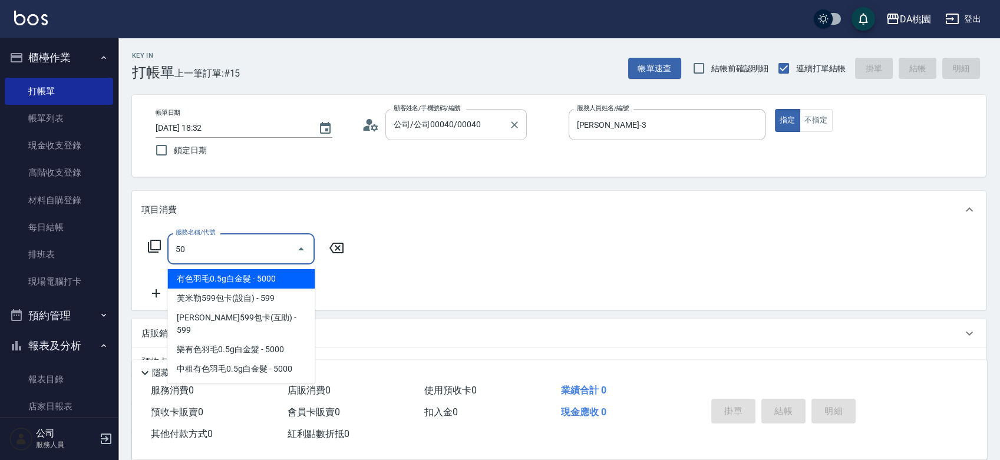
type input "501"
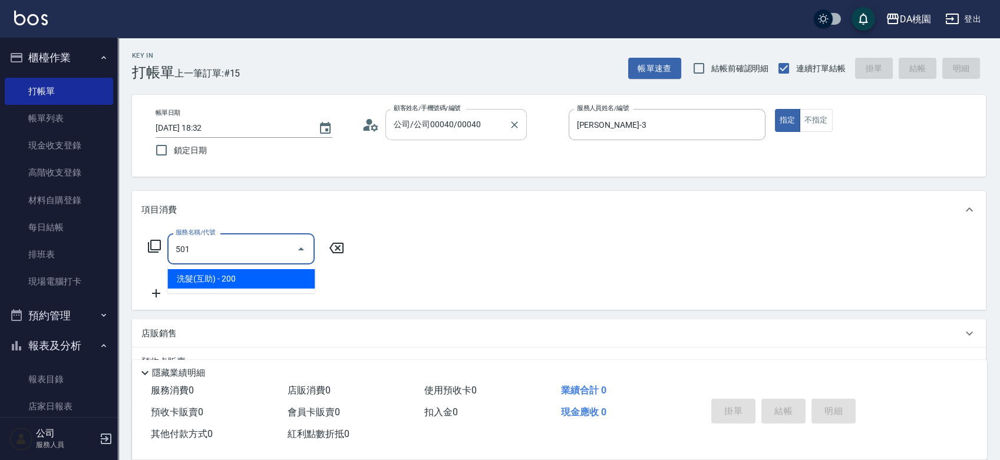
type input "20"
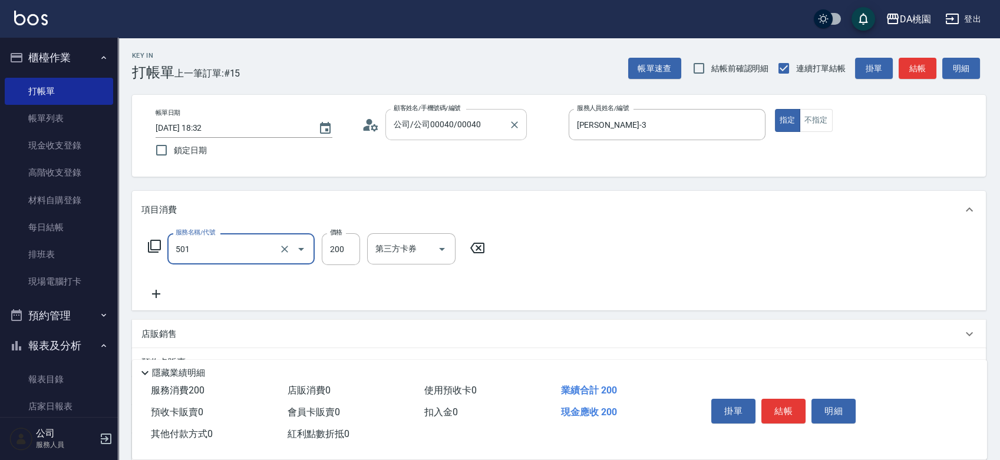
type input "洗髮(互助)(501)"
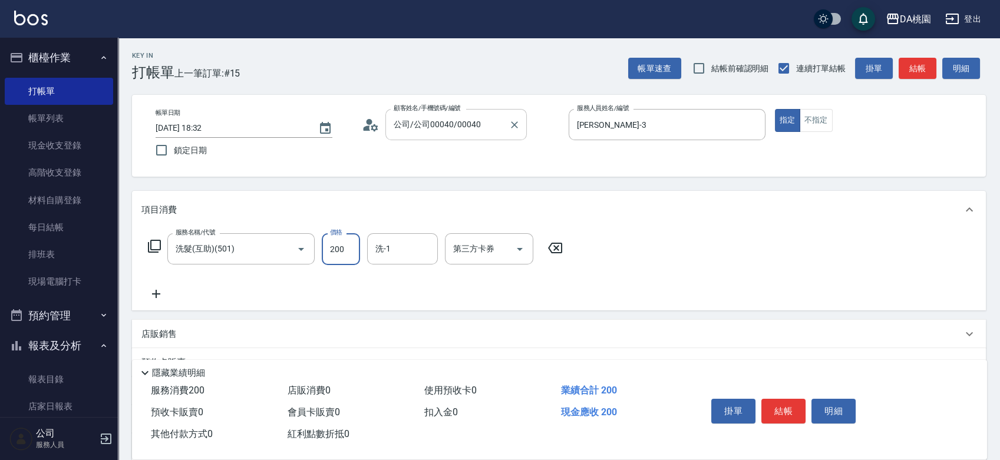
type input "2"
type input "0"
type input "25"
type input "20"
type input "250"
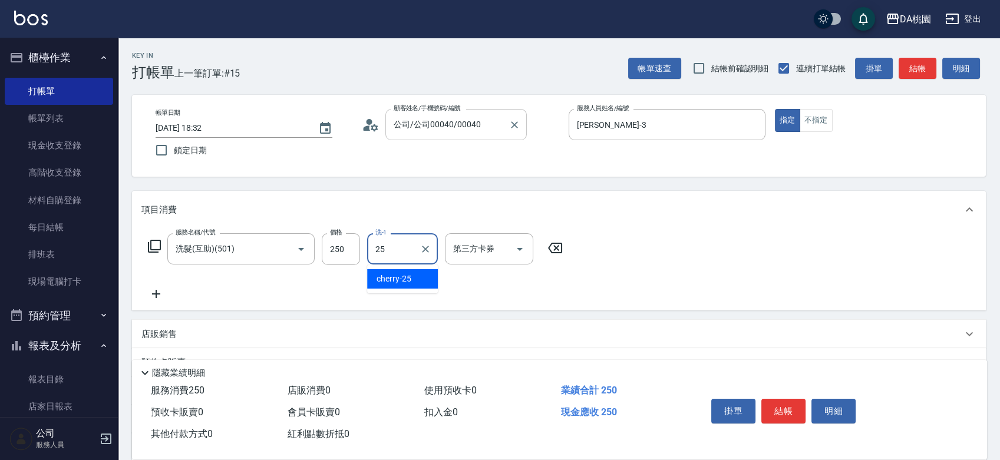
type input "cherry-25"
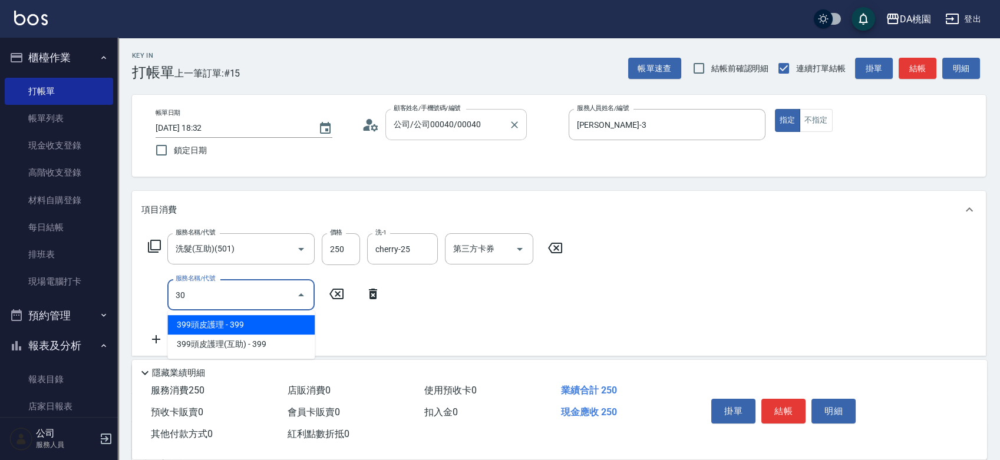
type input "303"
type input "50"
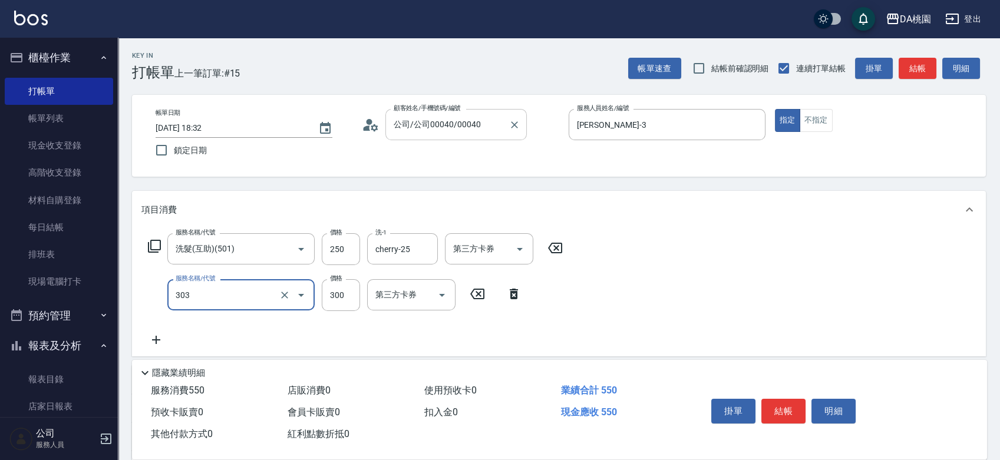
type input "A級剪髮(303)"
type input "20"
type input "350"
type input "60"
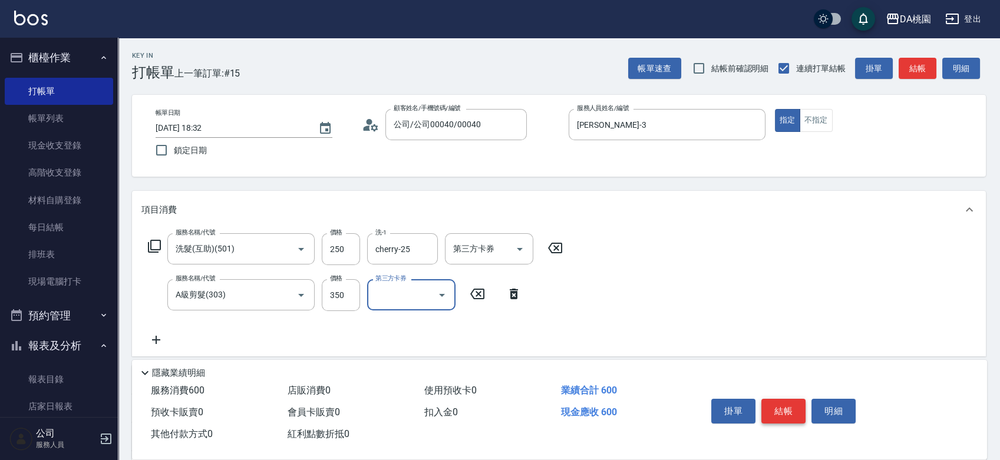
click at [781, 404] on button "結帳" at bounding box center [784, 411] width 44 height 25
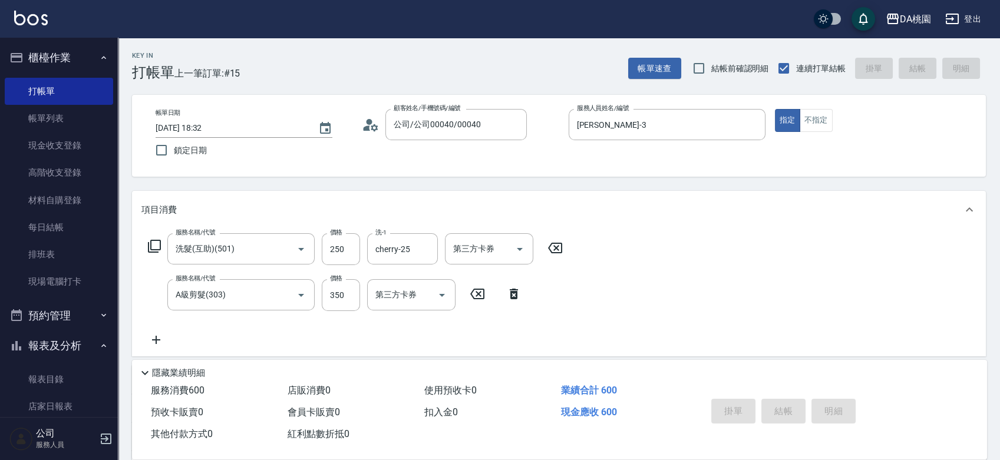
type input "2025/09/22 18:53"
type input "0"
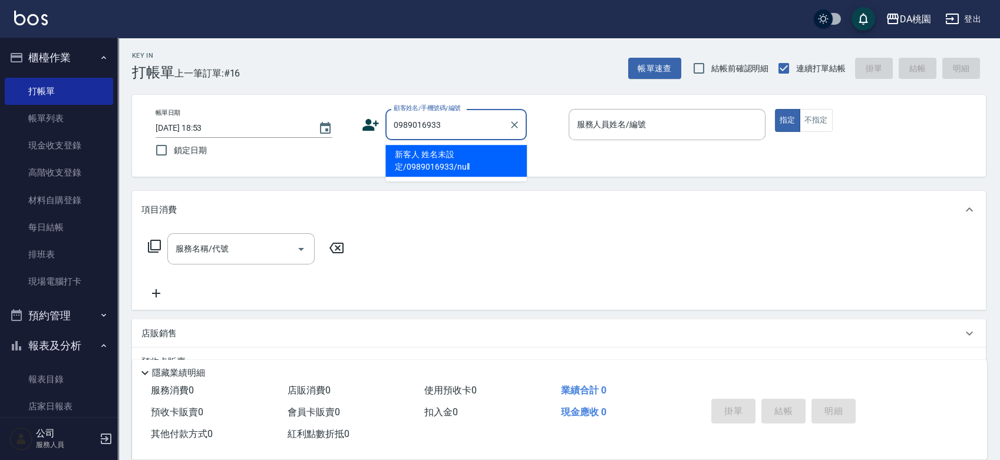
type input "新客人 姓名未設定/0989016933/null"
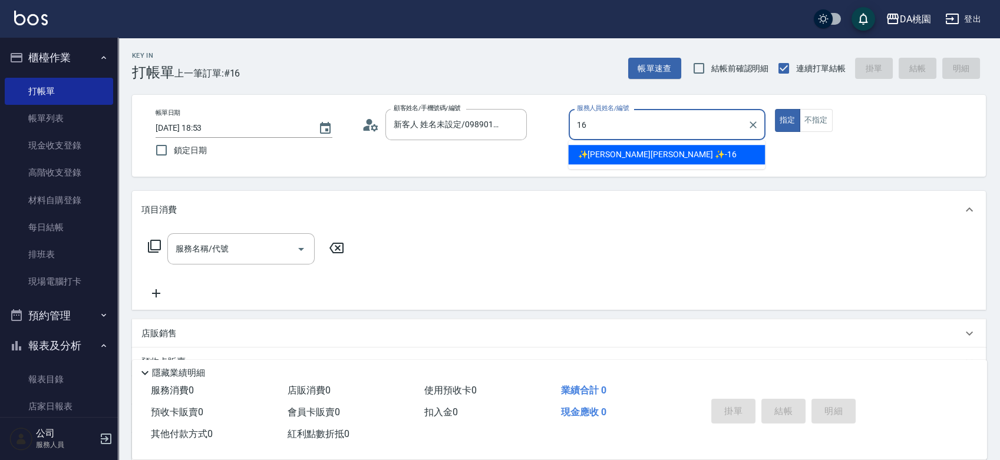
type input "✨GARY蓋瑞 ✨-16"
type button "true"
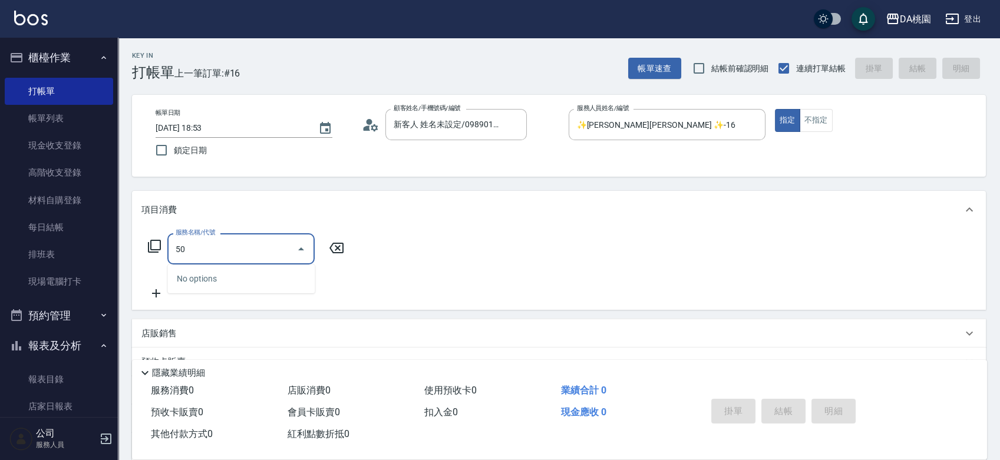
type input "501"
type input "20"
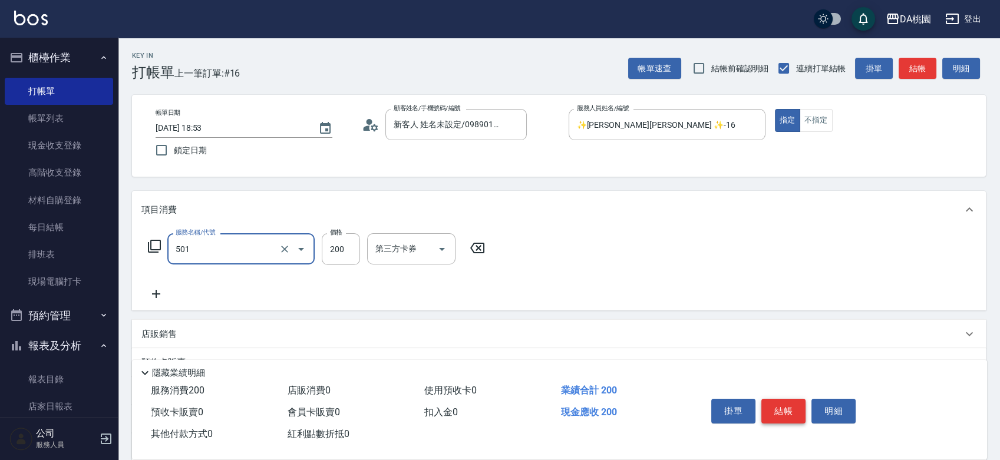
type input "洗髮(互助)(501)"
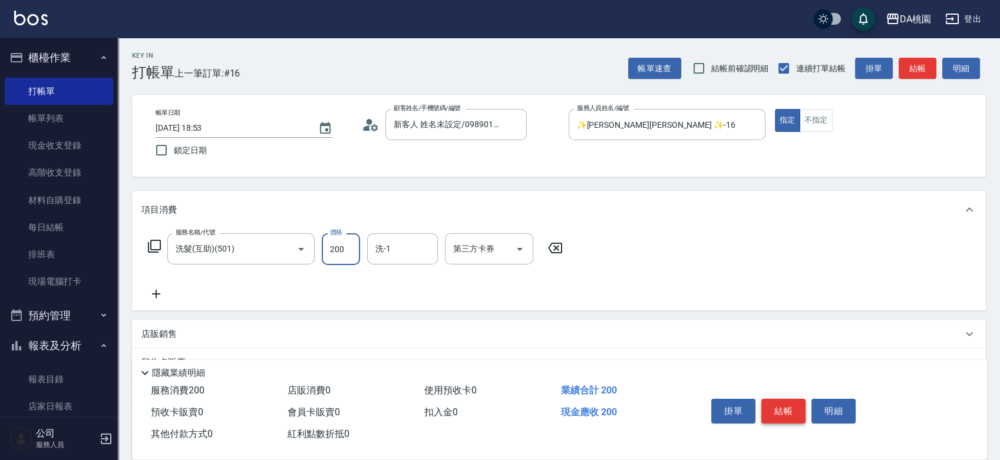
type input "0"
type input "250"
type input "20"
type input "250"
type input "小妤-18"
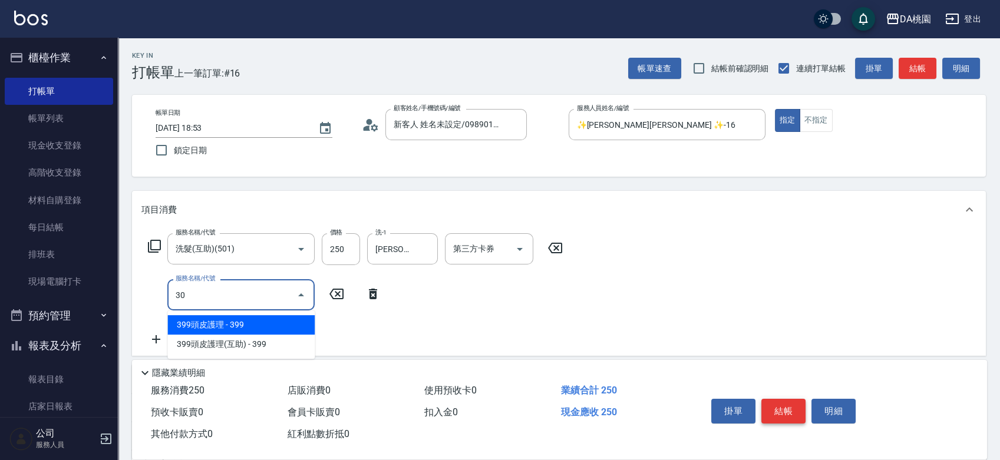
type input "303"
type input "50"
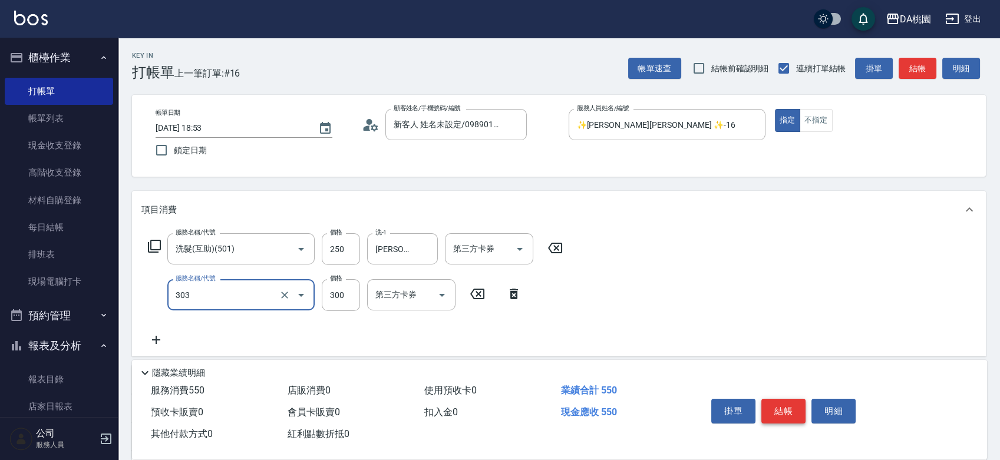
type input "A級剪髮(303)"
type input "5"
type input "20"
type input "50"
type input "30"
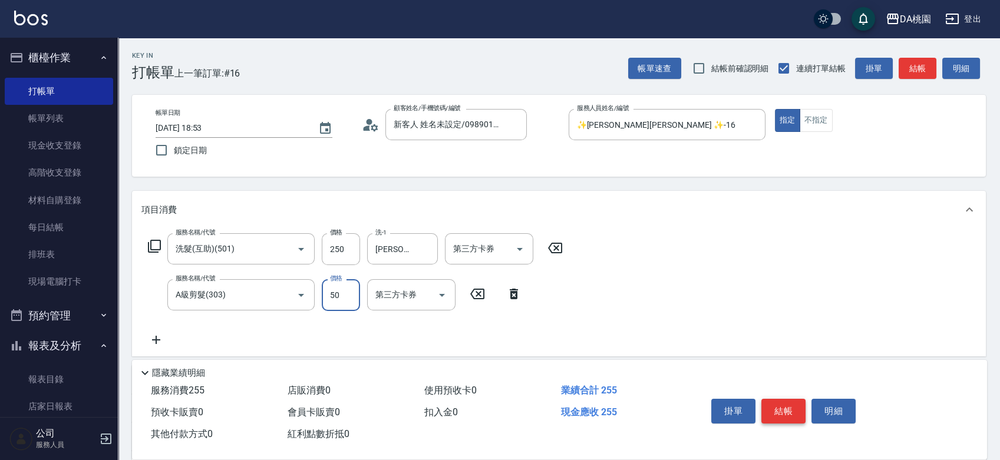
type input "500"
type input "70"
type input "500"
click at [791, 411] on button "結帳" at bounding box center [784, 411] width 44 height 25
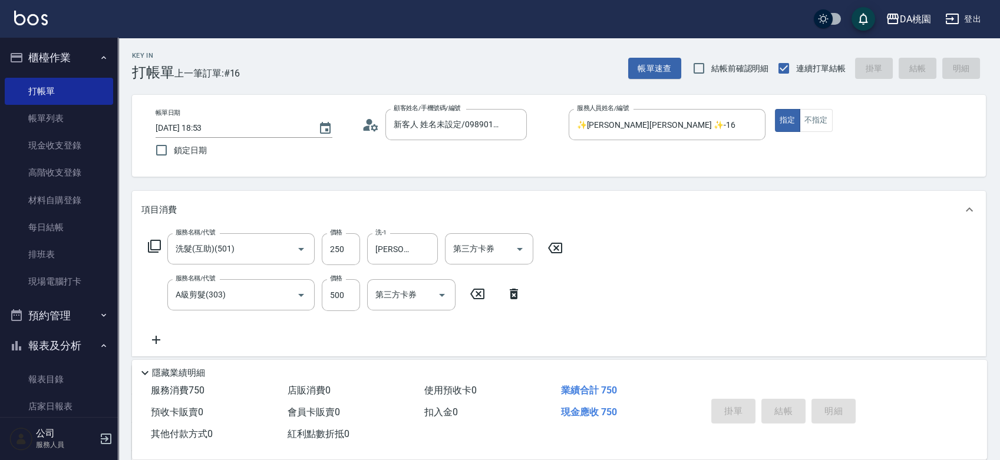
type input "2025/09/22 19:03"
type input "0"
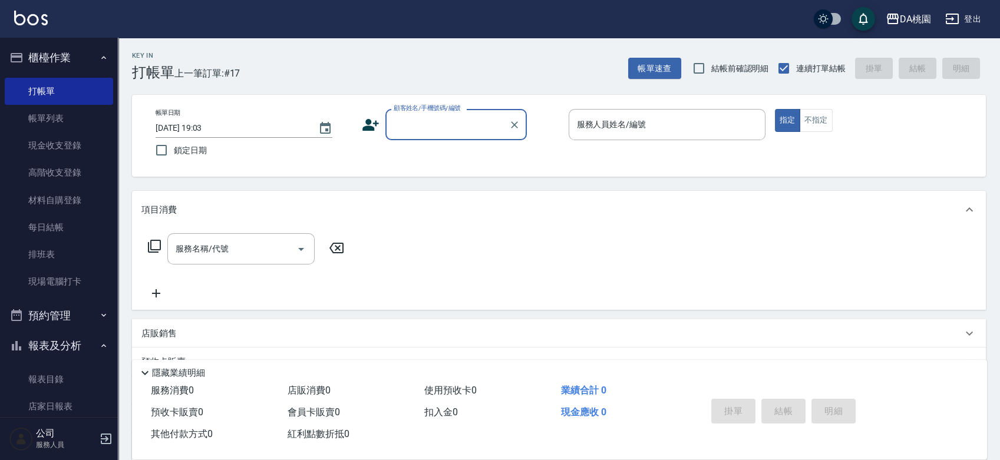
click at [547, 163] on div "帳單日期 2025/09/22 19:03 鎖定日期 顧客姓名/手機號碼/編號 顧客姓名/手機號碼/編號 服務人員姓名/編號 服務人員姓名/編號 指定 不指定" at bounding box center [559, 136] width 854 height 82
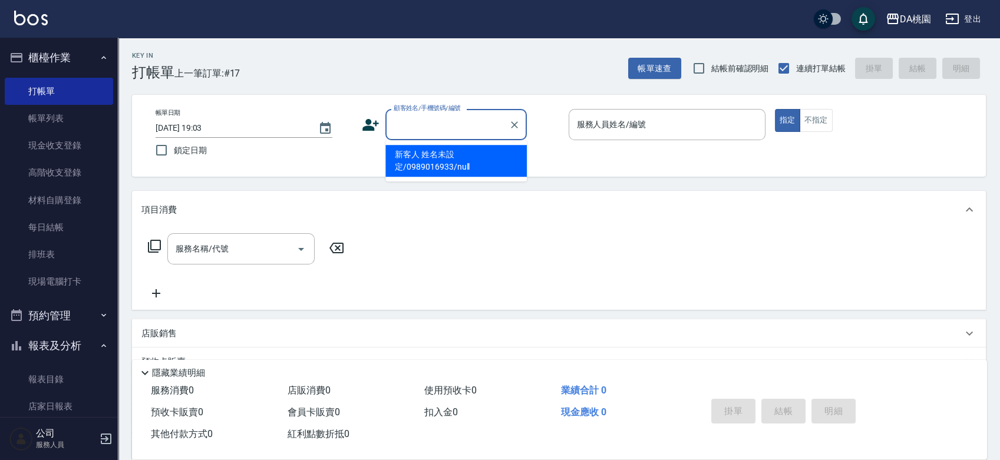
click at [439, 122] on input "顧客姓名/手機號碼/編號" at bounding box center [447, 124] width 113 height 21
type input "00040"
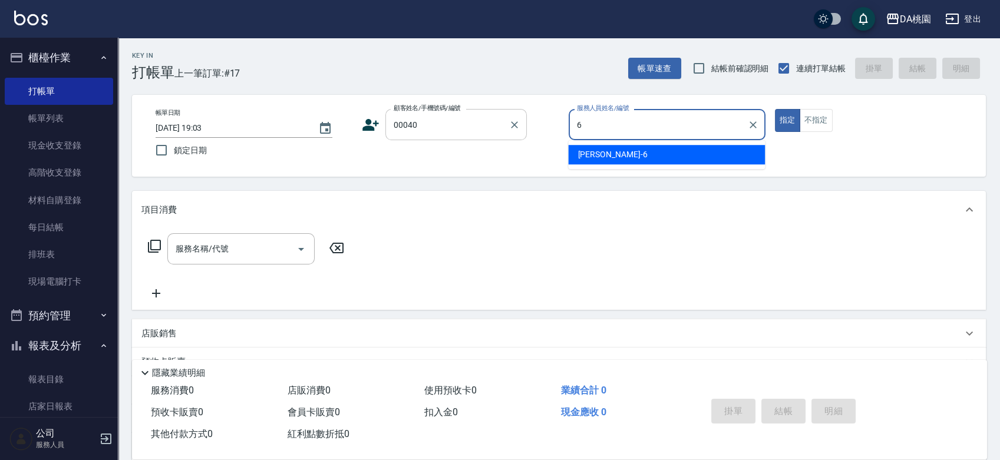
type input "貝菈-6"
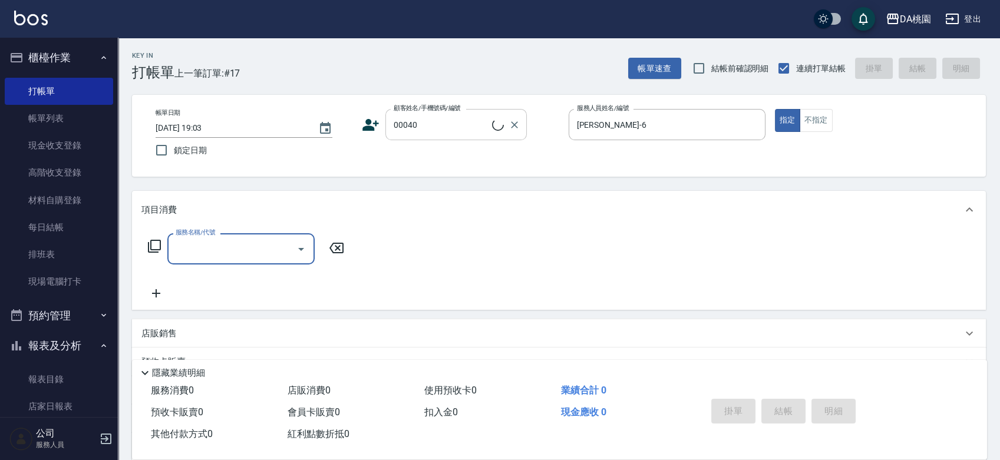
type input "4"
type input "公司/公司00040/00040"
type input "400"
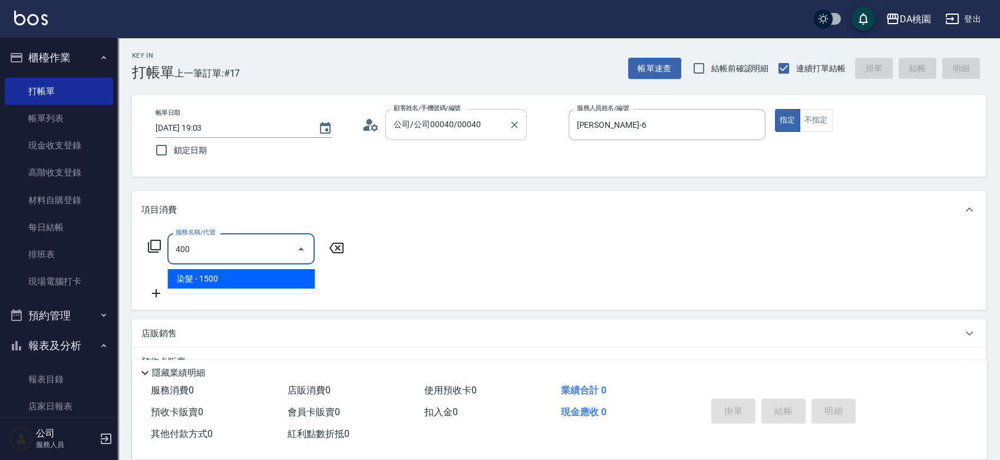
type input "150"
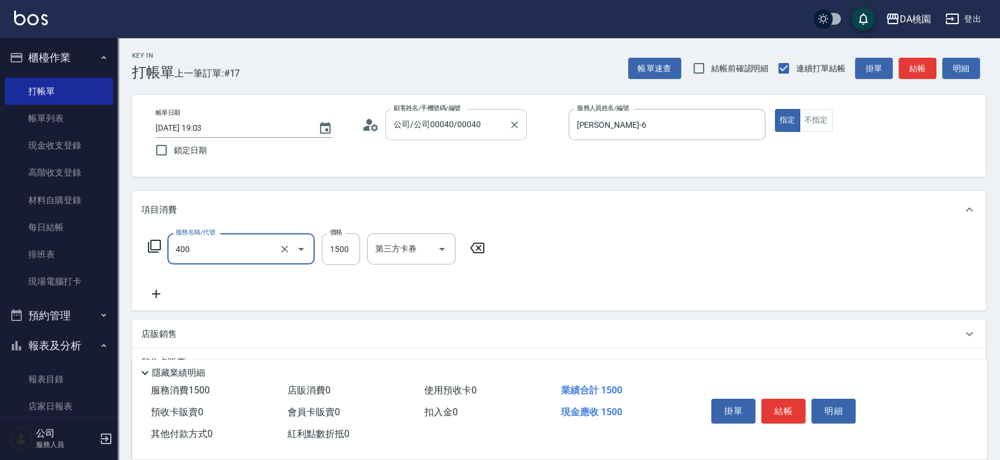
type input "染髮(400)"
type input "1"
type input "0"
type input "168"
type input "10"
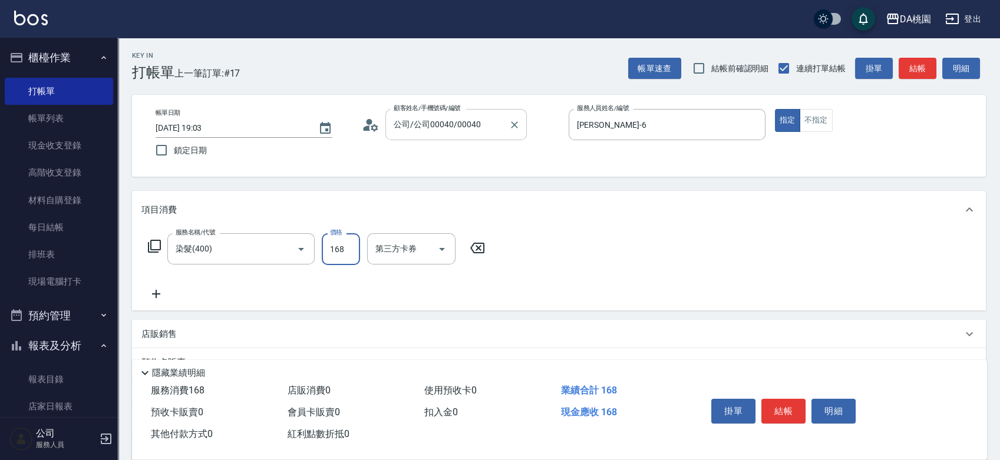
type input "1680"
type input "160"
type input "1680"
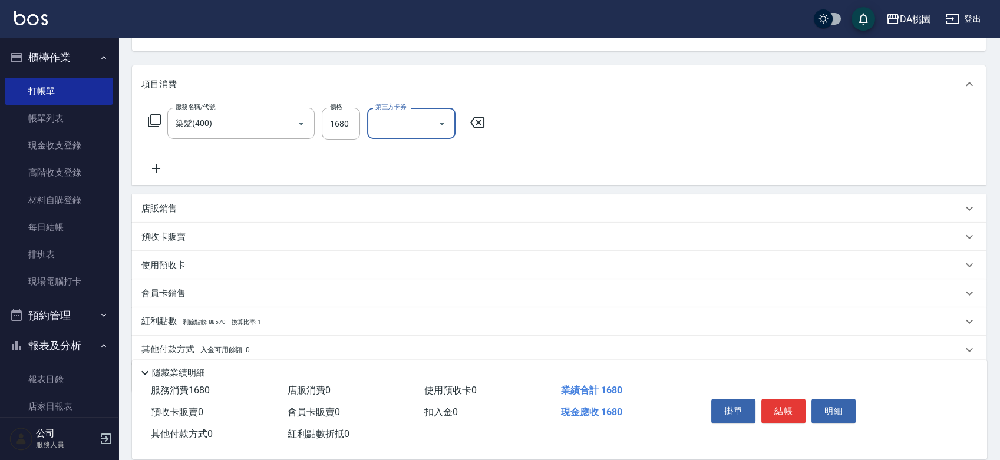
scroll to position [131, 0]
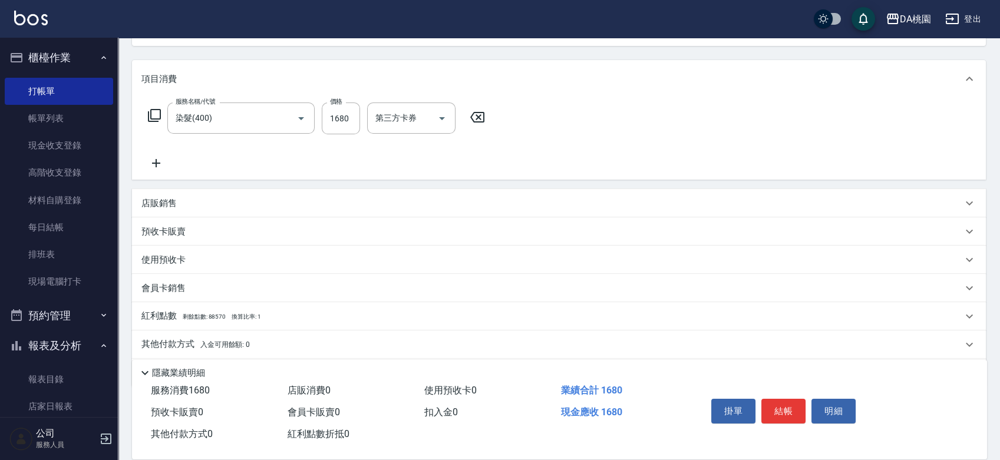
click at [295, 343] on div "其他付款方式 入金可用餘額: 0" at bounding box center [551, 344] width 821 height 13
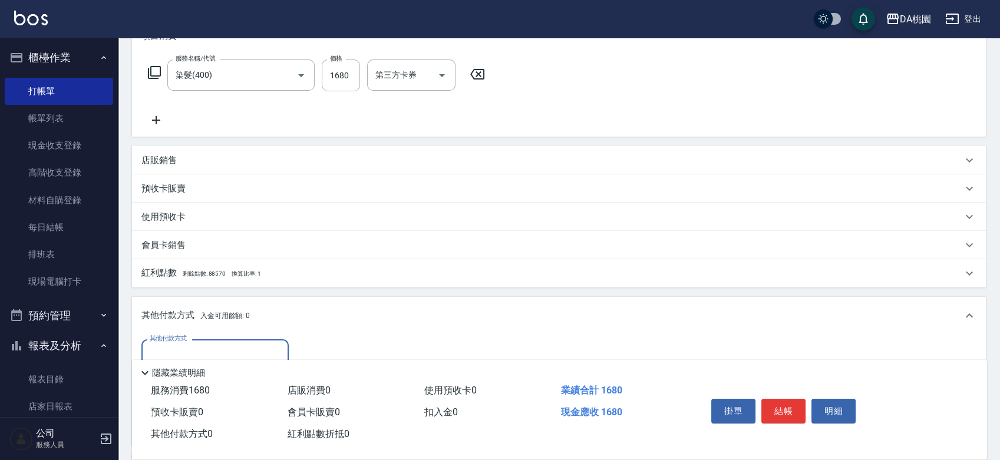
scroll to position [196, 0]
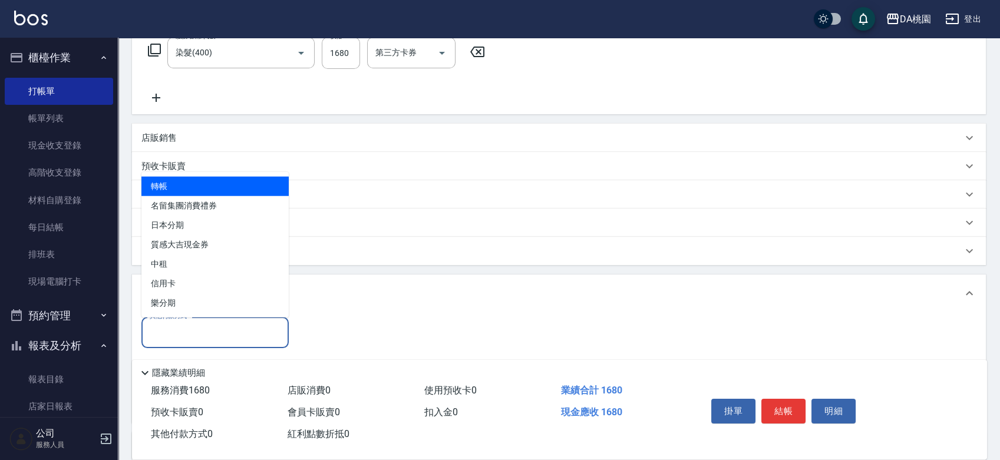
click at [218, 333] on input "其他付款方式" at bounding box center [215, 332] width 137 height 21
click at [194, 190] on span "轉帳" at bounding box center [214, 186] width 147 height 19
type input "轉帳"
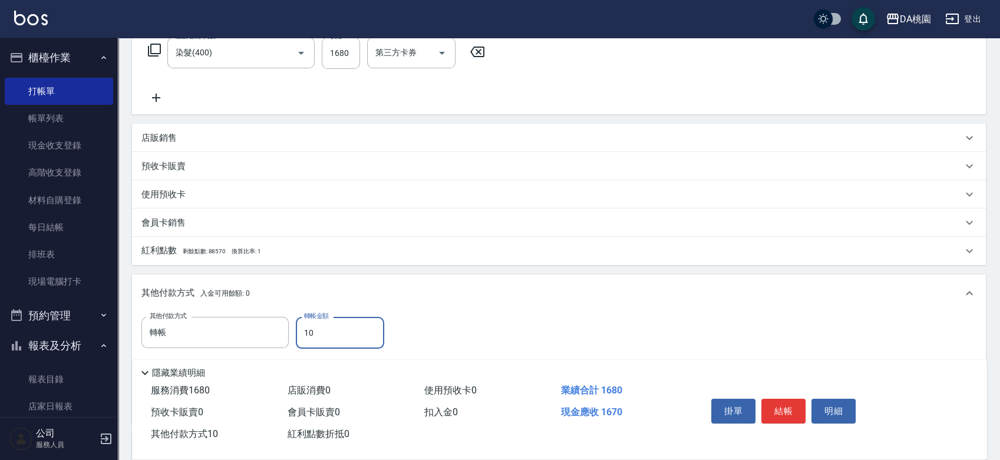
type input "160"
type input "150"
type input "1680"
type input "0"
type input "1680"
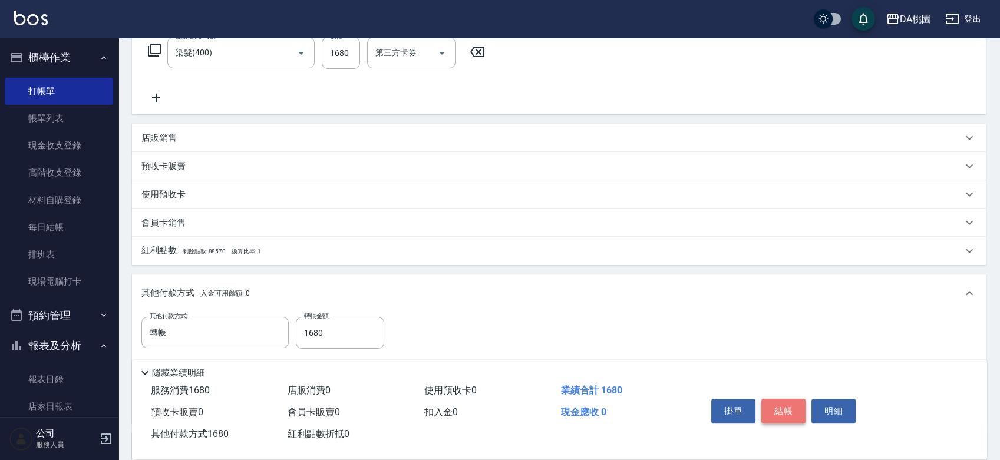
click at [775, 407] on button "結帳" at bounding box center [784, 411] width 44 height 25
type input "2025/09/22 19:24"
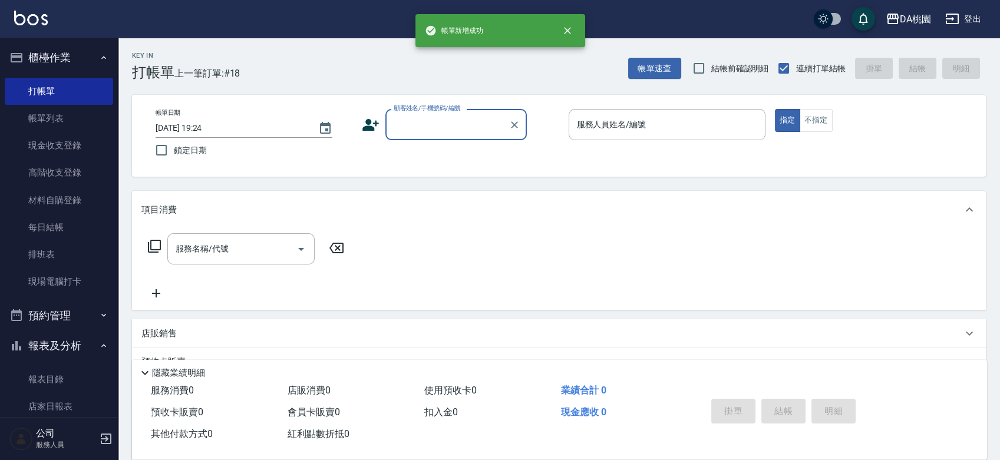
scroll to position [0, 0]
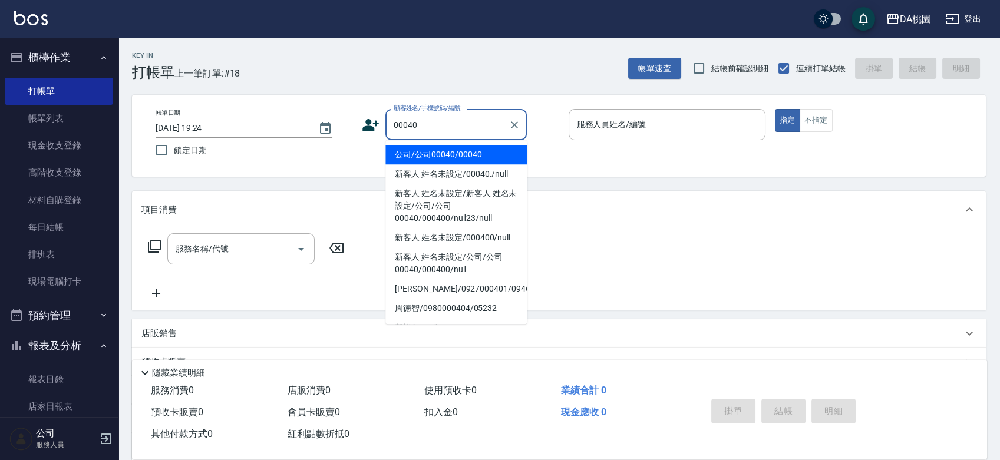
type input "公司/公司00040/00040"
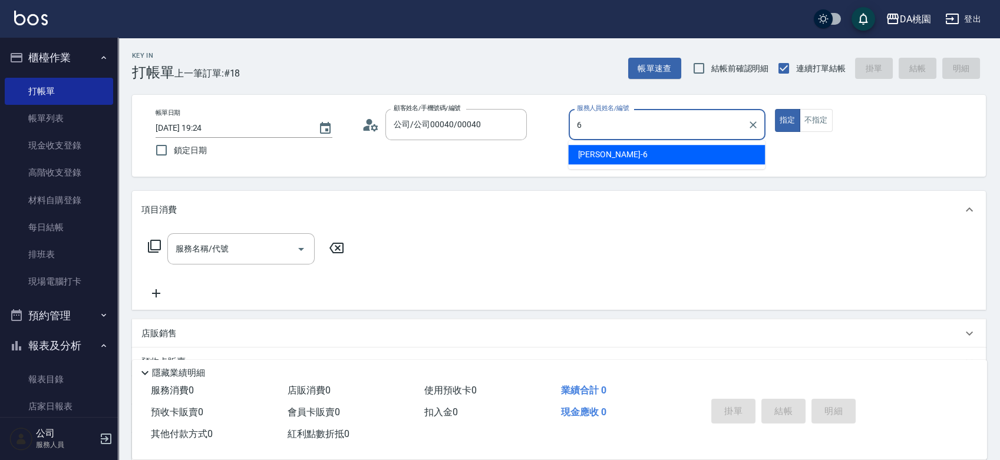
type input "貝菈-6"
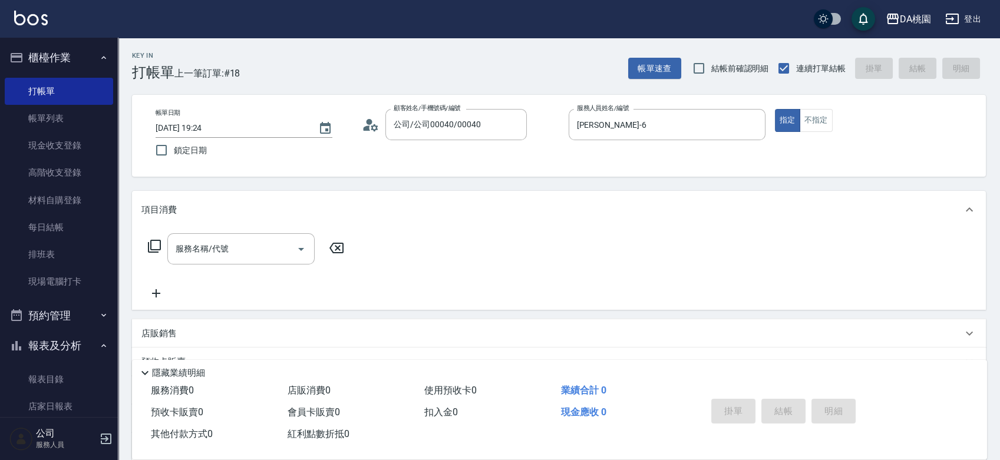
click at [354, 339] on div "店販銷售" at bounding box center [551, 334] width 821 height 12
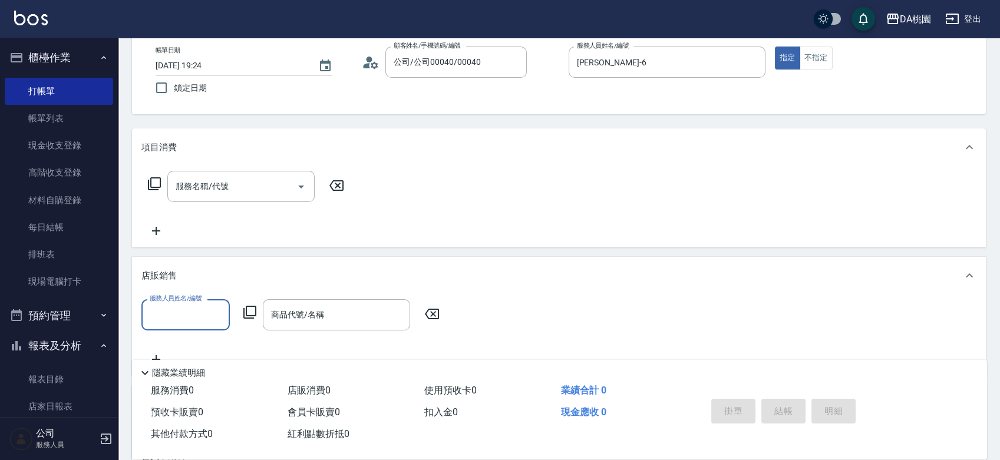
scroll to position [131, 0]
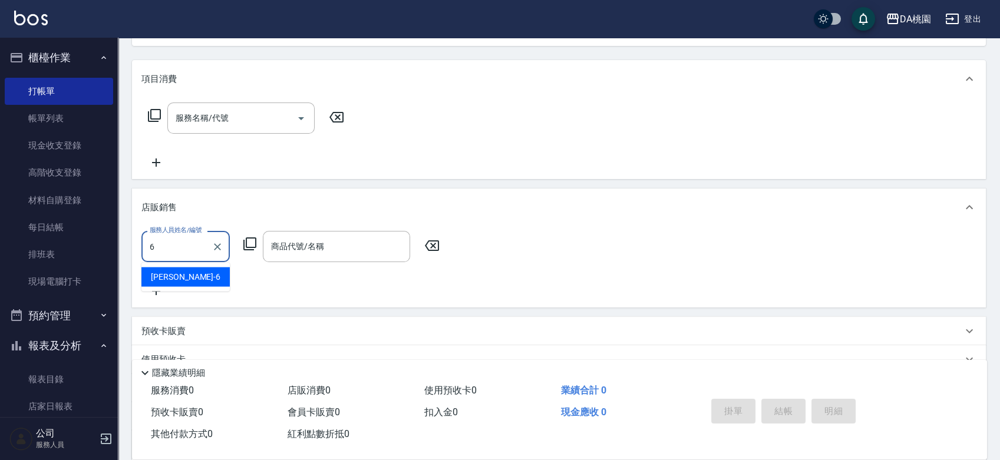
type input "貝菈-6"
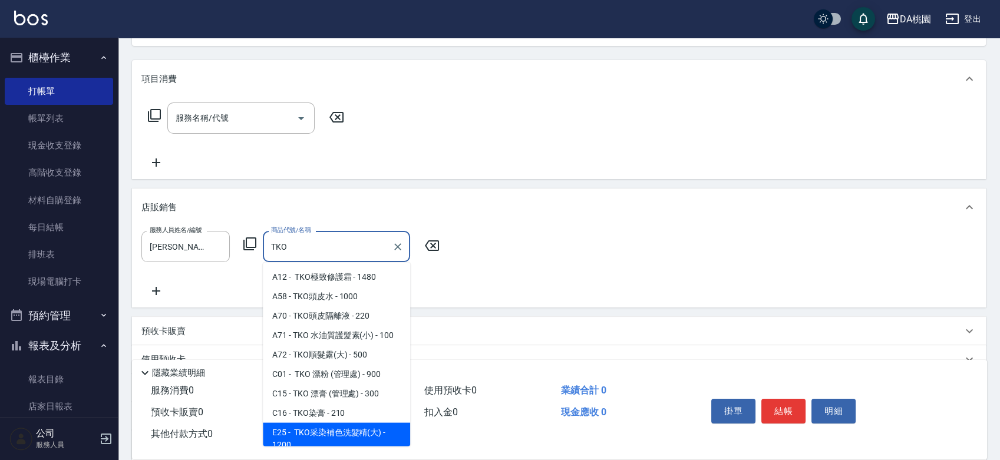
click at [349, 438] on span "E25 - TKO采染補色洗髮精(大) - 1200" at bounding box center [336, 439] width 147 height 32
type input "TKO采染補色洗髮精(大)"
type input "120"
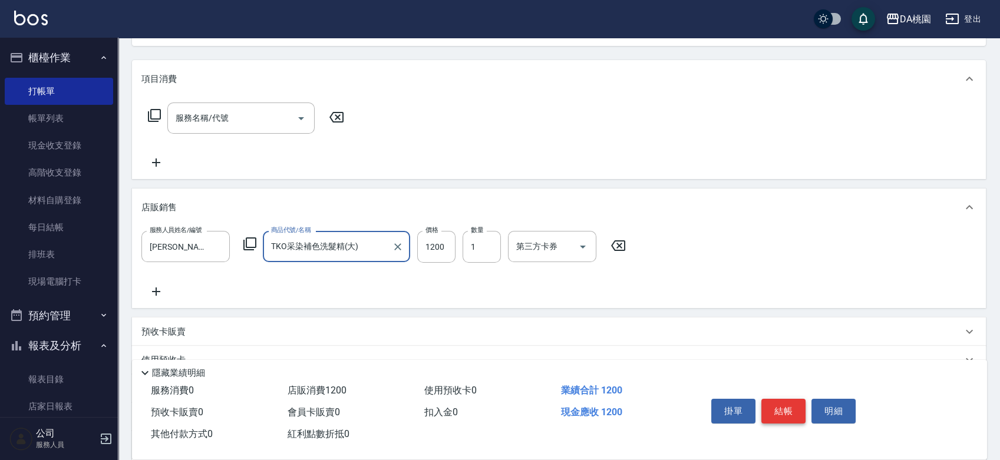
type input "TKO采染補色洗髮精(大)"
click at [775, 403] on button "結帳" at bounding box center [784, 411] width 44 height 25
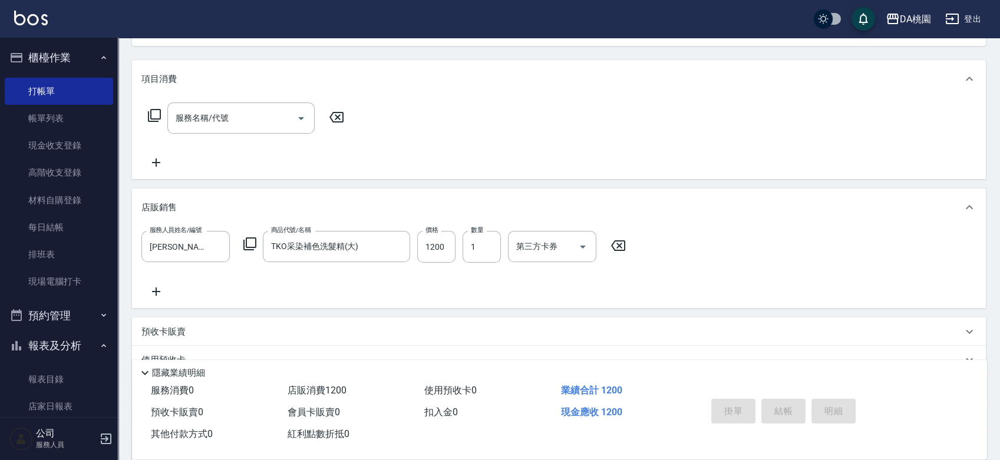
type input "0"
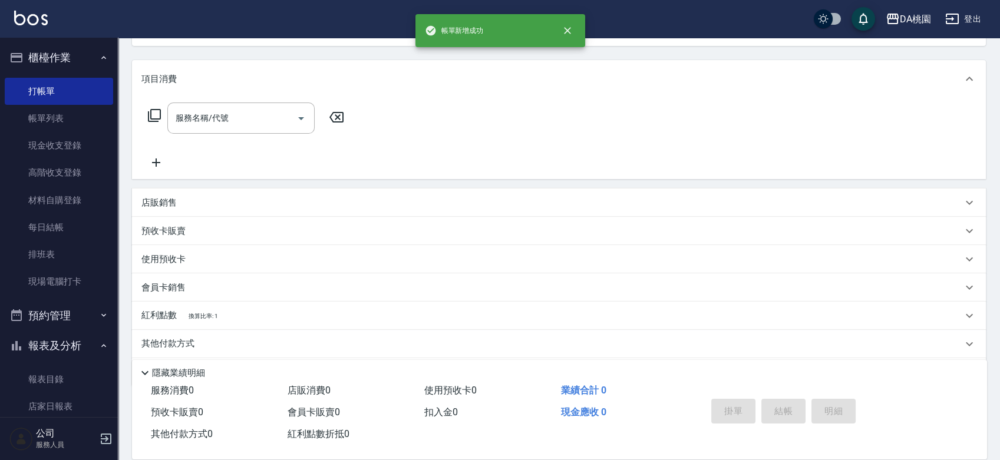
scroll to position [114, 0]
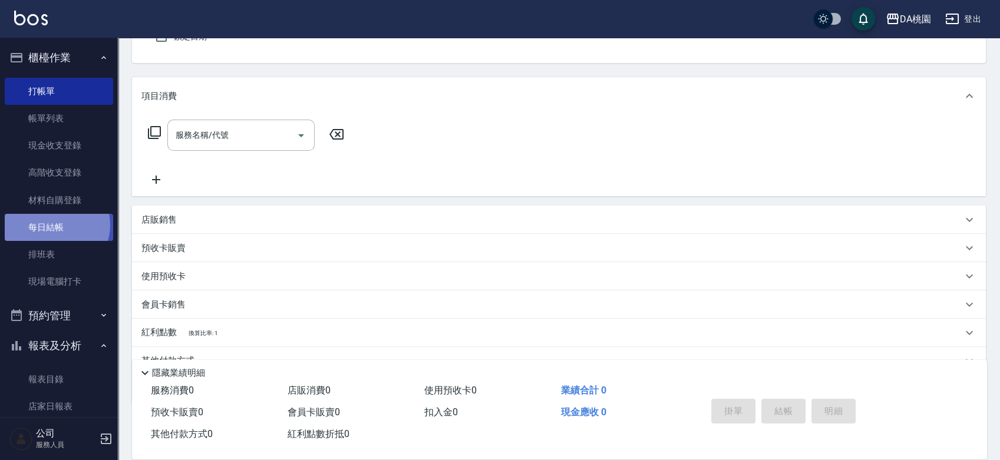
click at [55, 225] on link "每日結帳" at bounding box center [59, 227] width 108 height 27
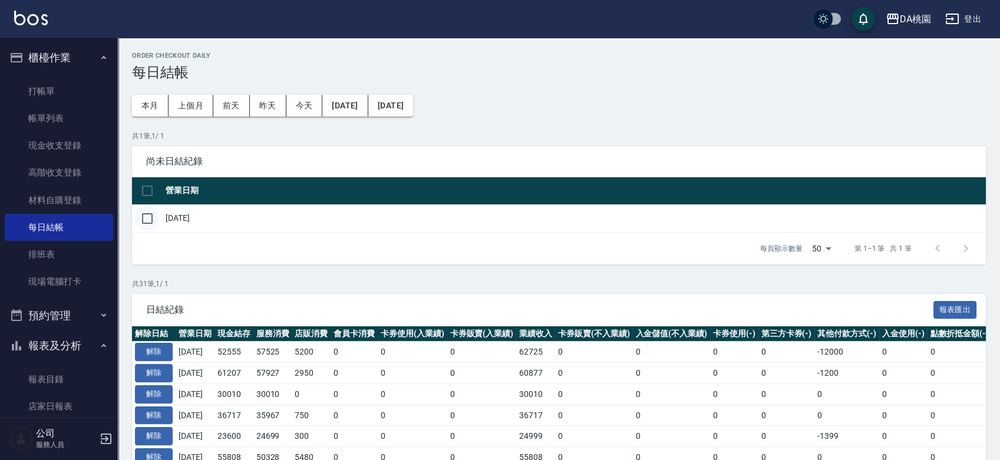
click at [152, 219] on input "checkbox" at bounding box center [147, 218] width 25 height 25
checkbox input "true"
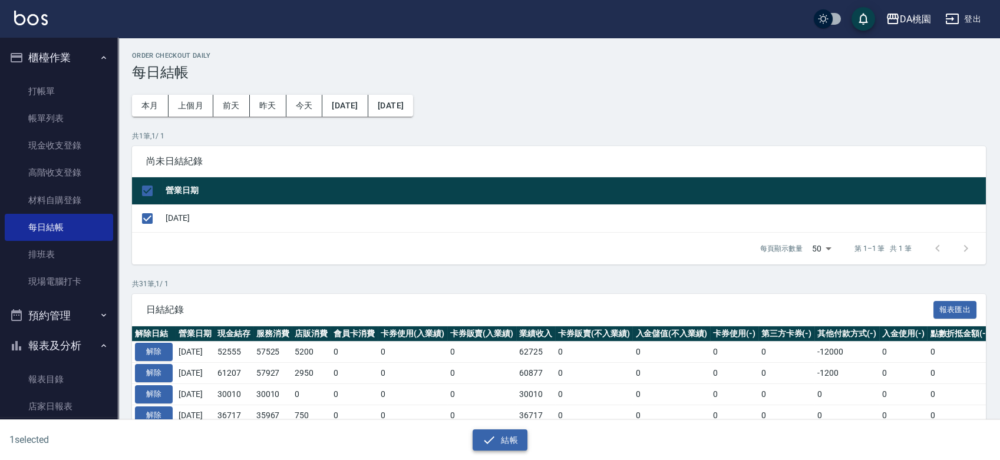
click at [495, 434] on icon "button" at bounding box center [489, 440] width 14 height 14
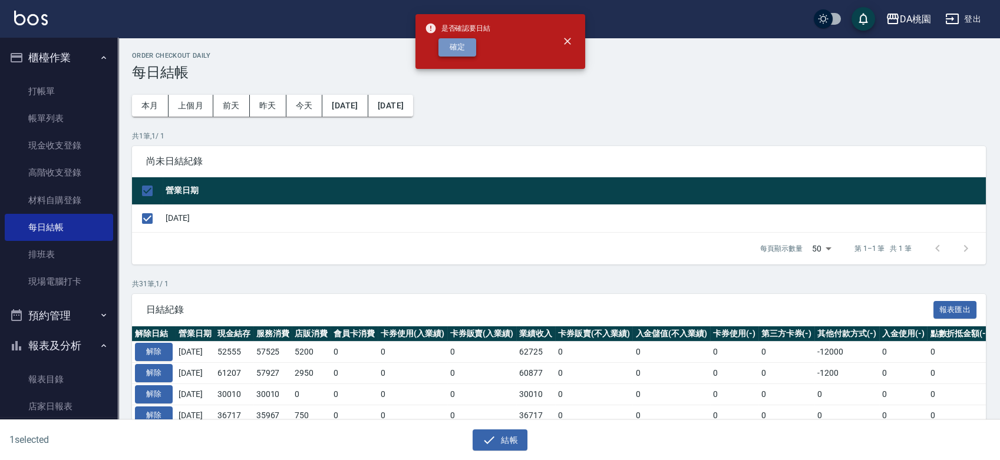
click at [457, 50] on button "確定" at bounding box center [458, 47] width 38 height 18
checkbox input "false"
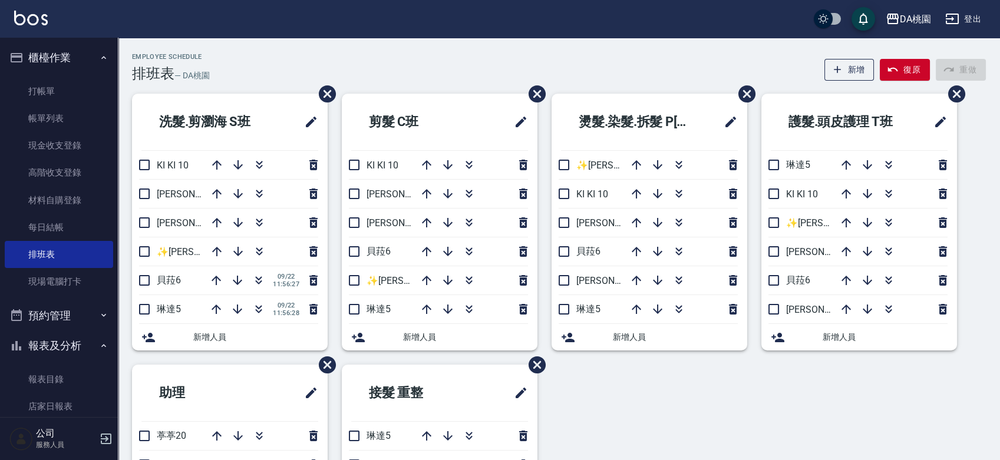
scroll to position [196, 0]
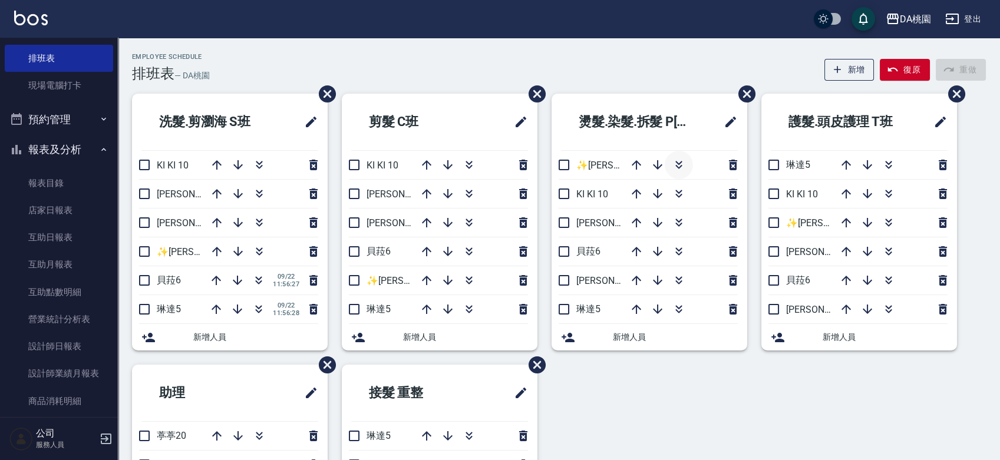
click at [684, 163] on icon "button" at bounding box center [679, 165] width 14 height 14
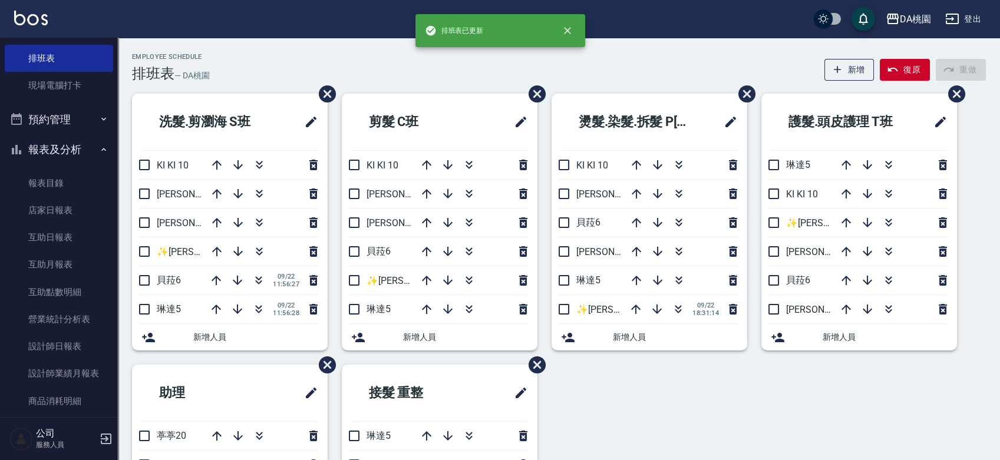
click at [690, 55] on div "Employee Schedule 排班表 — DA桃園 新增 復原 重做" at bounding box center [559, 67] width 854 height 29
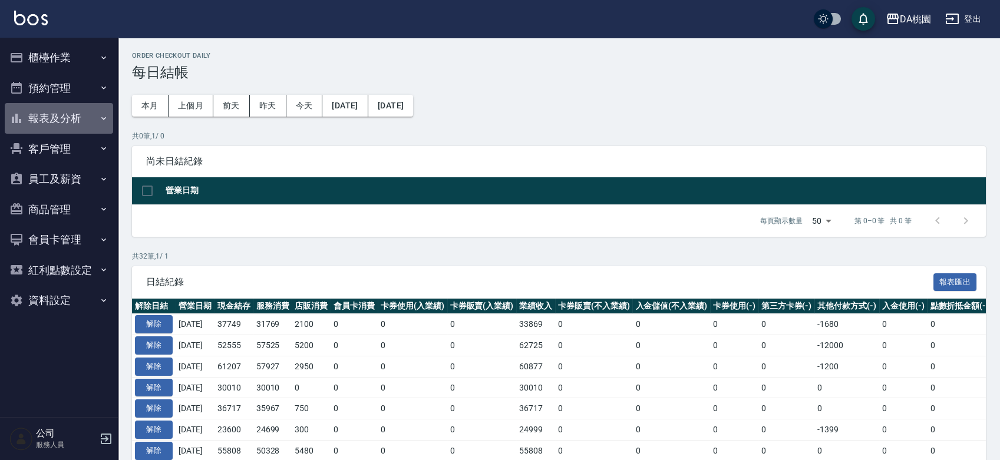
click at [73, 121] on button "報表及分析" at bounding box center [59, 118] width 108 height 31
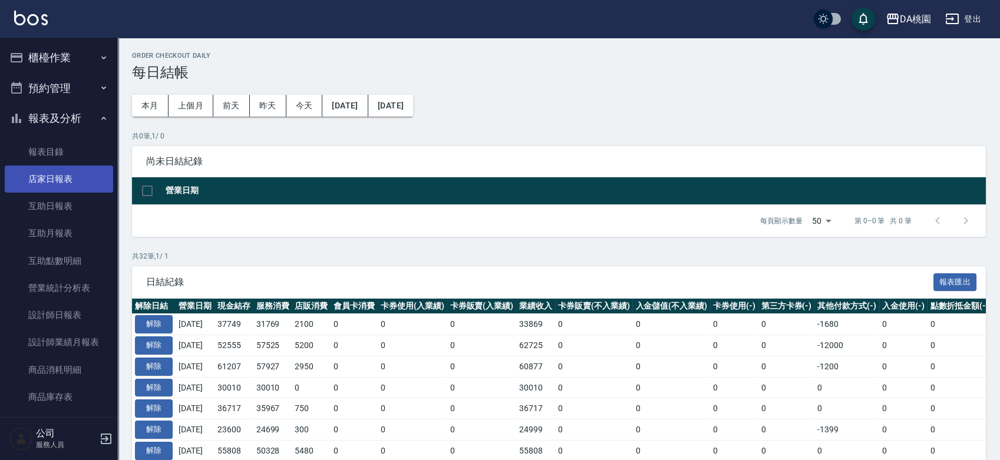
click at [72, 178] on link "店家日報表" at bounding box center [59, 179] width 108 height 27
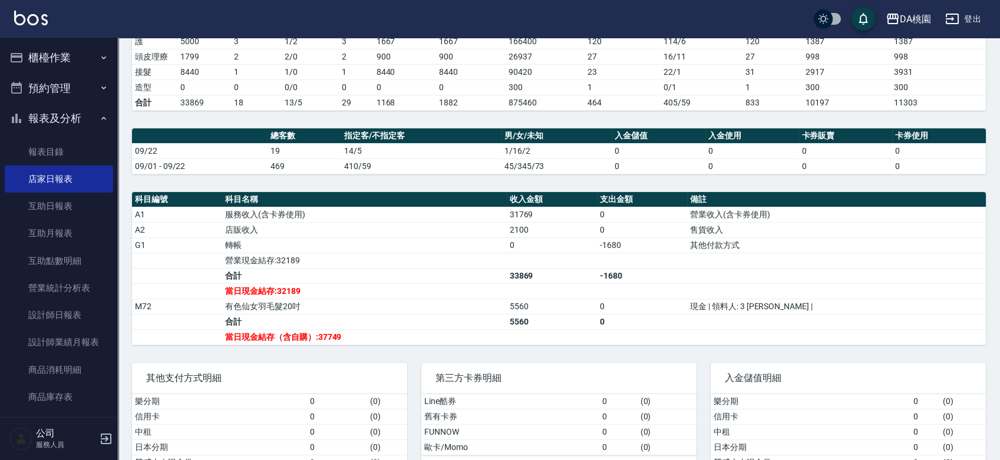
scroll to position [262, 0]
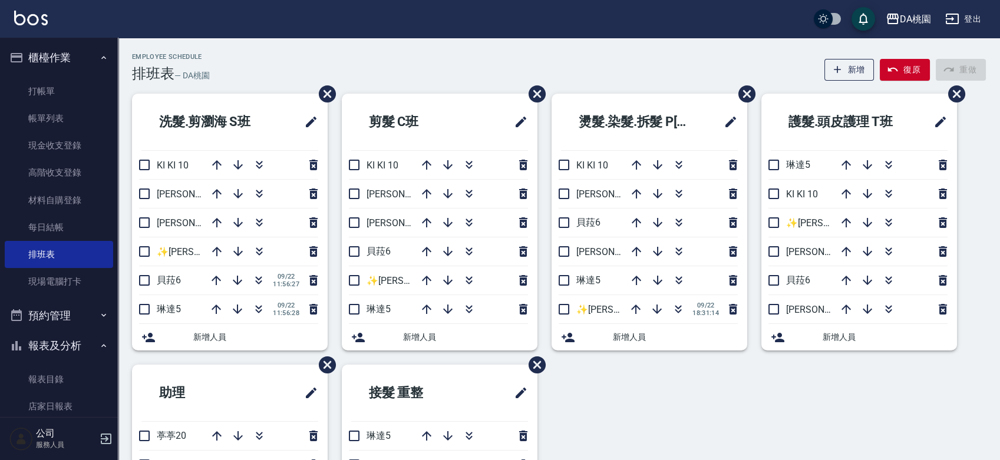
scroll to position [196, 0]
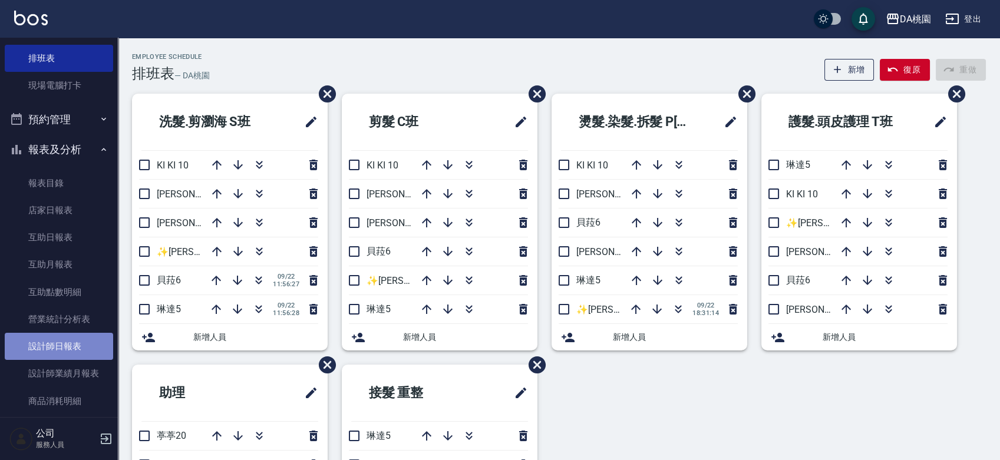
click at [63, 344] on link "設計師日報表" at bounding box center [59, 346] width 108 height 27
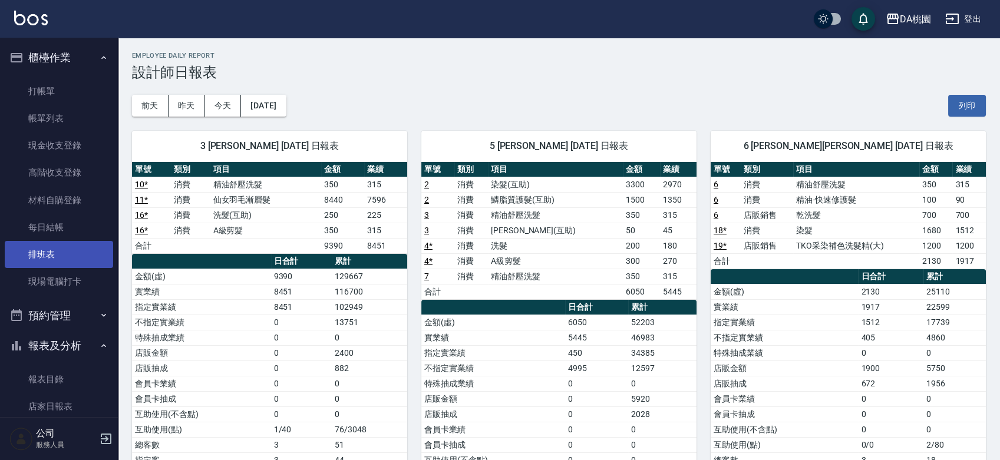
click at [45, 261] on link "排班表" at bounding box center [59, 254] width 108 height 27
